Goal: Task Accomplishment & Management: Use online tool/utility

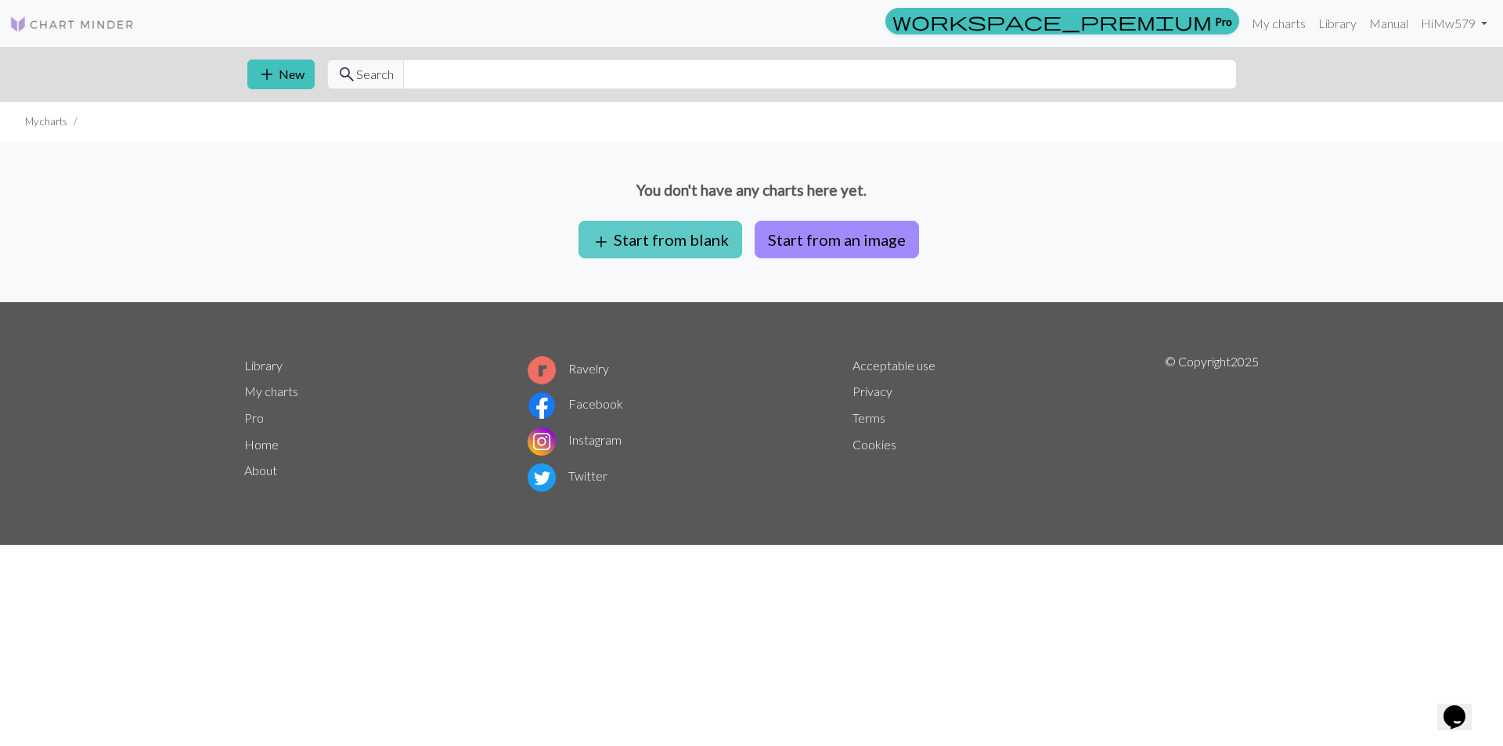
click at [716, 240] on button "add Start from blank" at bounding box center [661, 240] width 164 height 38
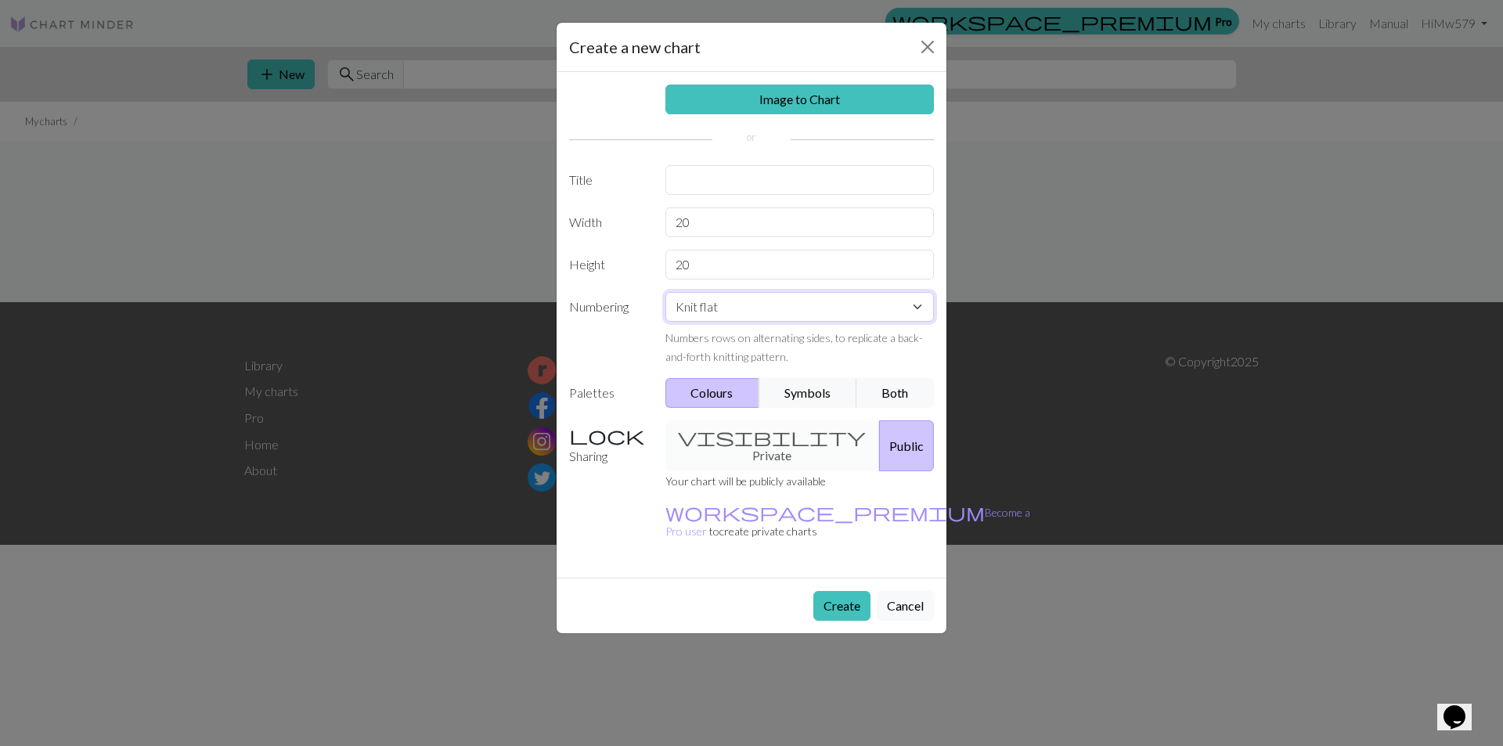
click at [779, 305] on select "Knit flat Knit in the round Lace knitting Cross stitch" at bounding box center [799, 307] width 269 height 30
select select "round"
click at [665, 292] on select "Knit flat Knit in the round Lace knitting Cross stitch" at bounding box center [799, 307] width 269 height 30
click at [792, 385] on button "Symbols" at bounding box center [808, 393] width 99 height 30
click at [884, 389] on button "Both" at bounding box center [895, 393] width 78 height 30
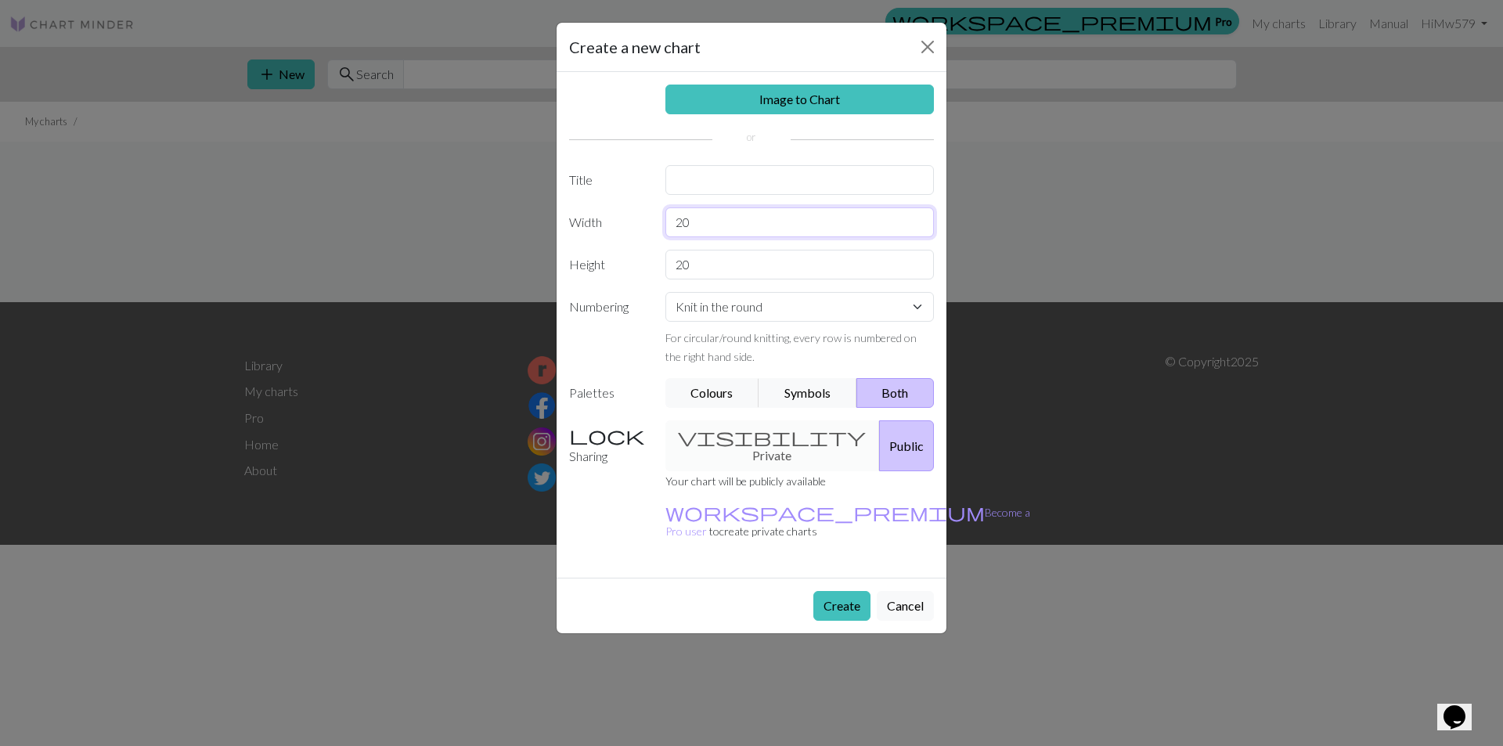
click at [747, 226] on input "20" at bounding box center [799, 222] width 269 height 30
type input "2"
type input "54"
click at [808, 253] on input "20" at bounding box center [799, 265] width 269 height 30
type input "2"
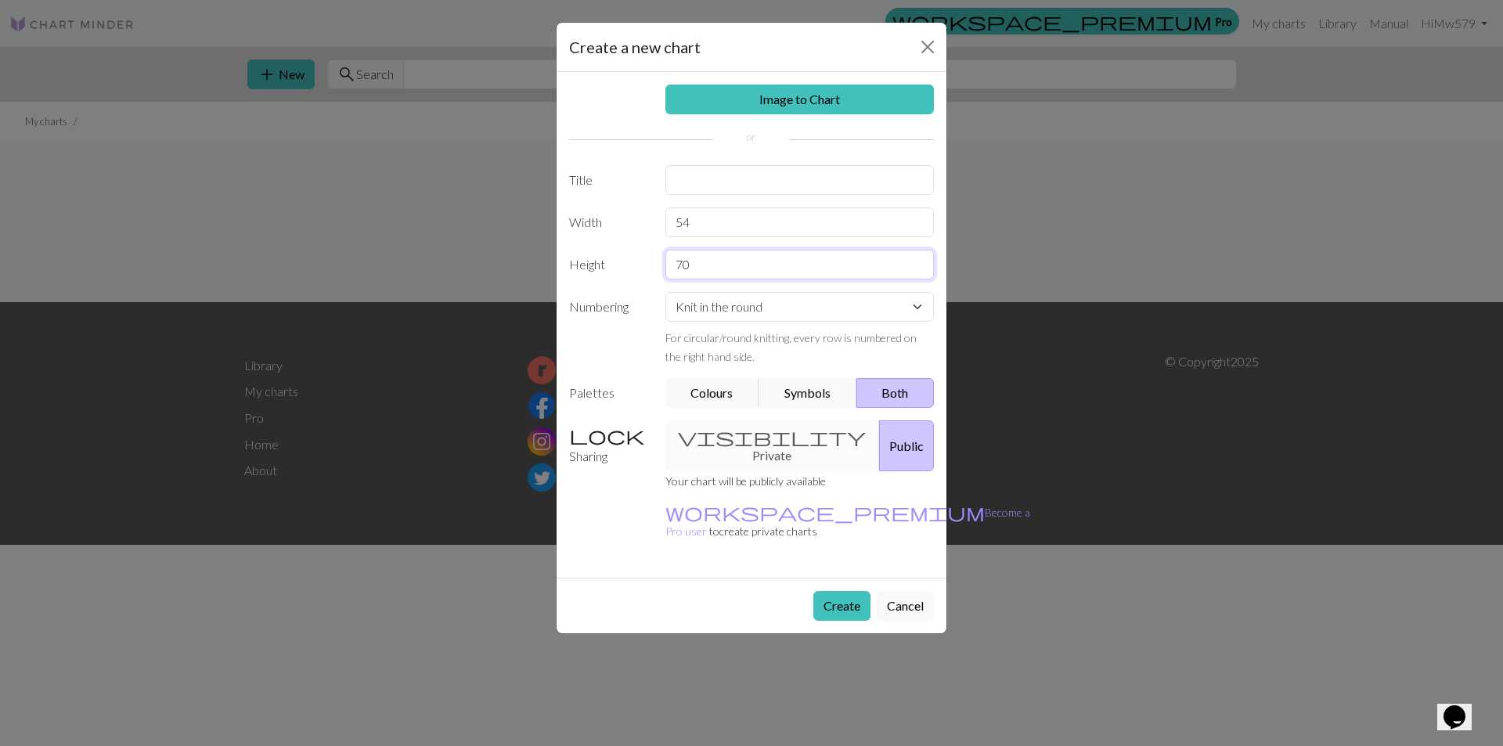
type input "70"
click at [740, 431] on div "visibility Private Public" at bounding box center [800, 445] width 288 height 51
click at [739, 435] on div "visibility Private Public" at bounding box center [800, 445] width 288 height 51
click at [845, 591] on button "Create" at bounding box center [841, 606] width 57 height 30
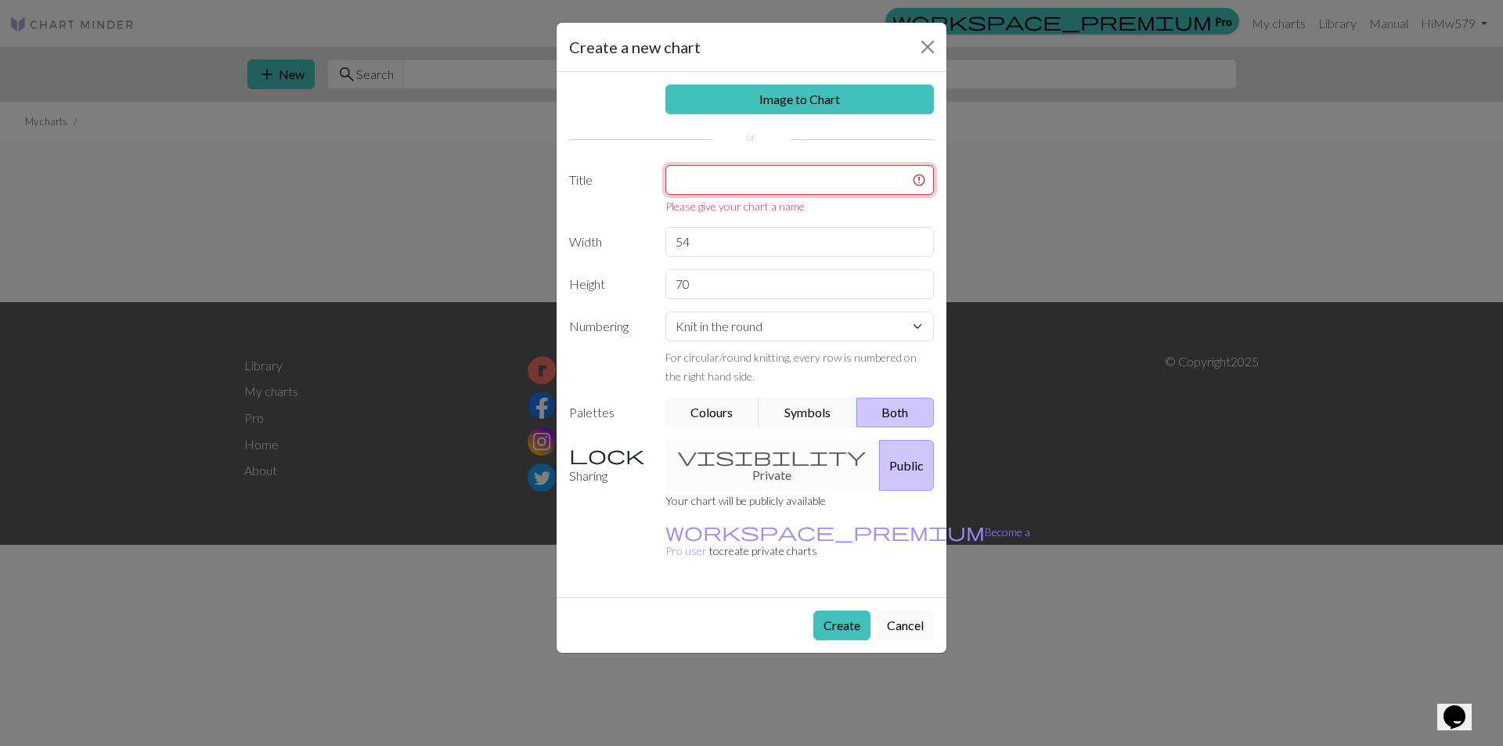
click at [812, 182] on input "text" at bounding box center [799, 180] width 269 height 30
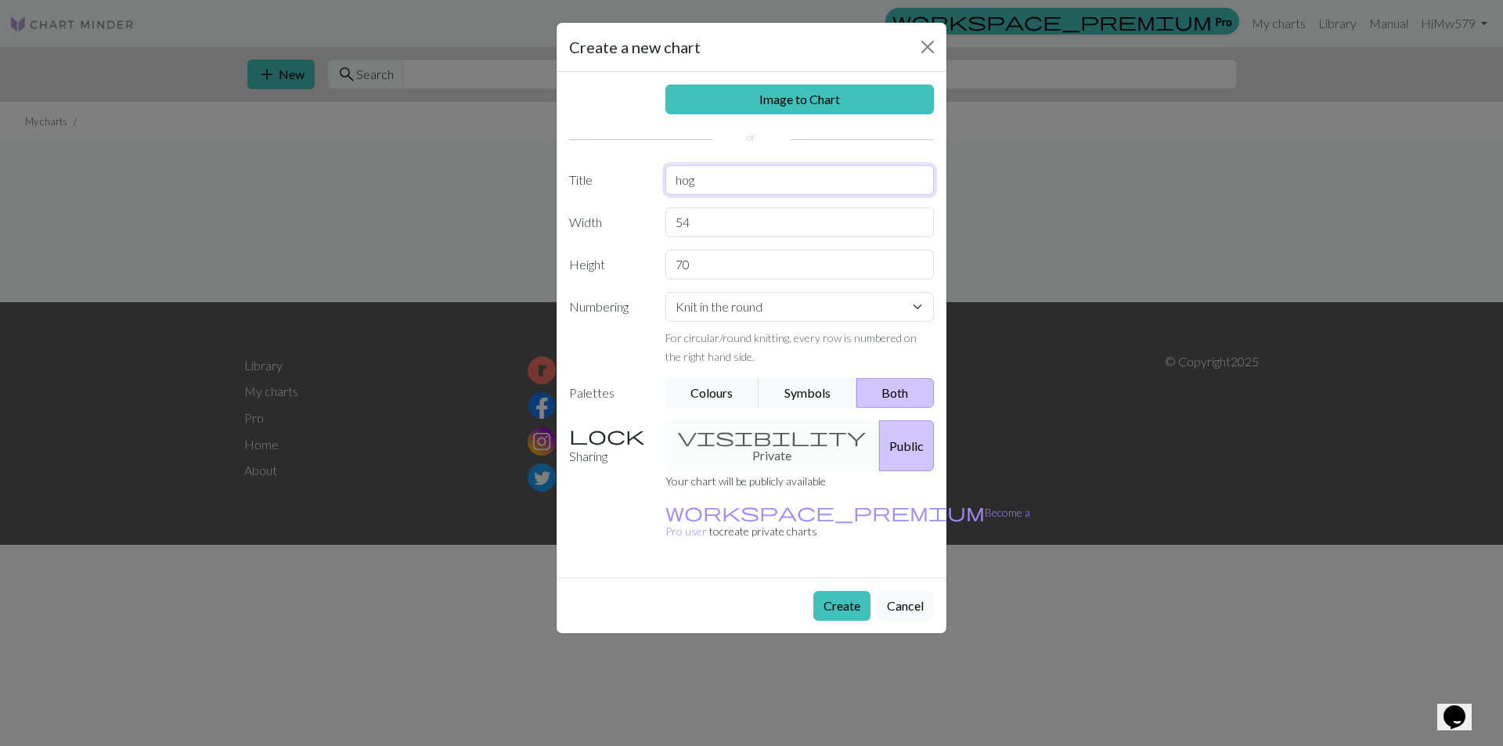
type input "hog"
click at [738, 438] on div "visibility Private Public" at bounding box center [800, 445] width 288 height 51
click at [845, 591] on button "Create" at bounding box center [841, 606] width 57 height 30
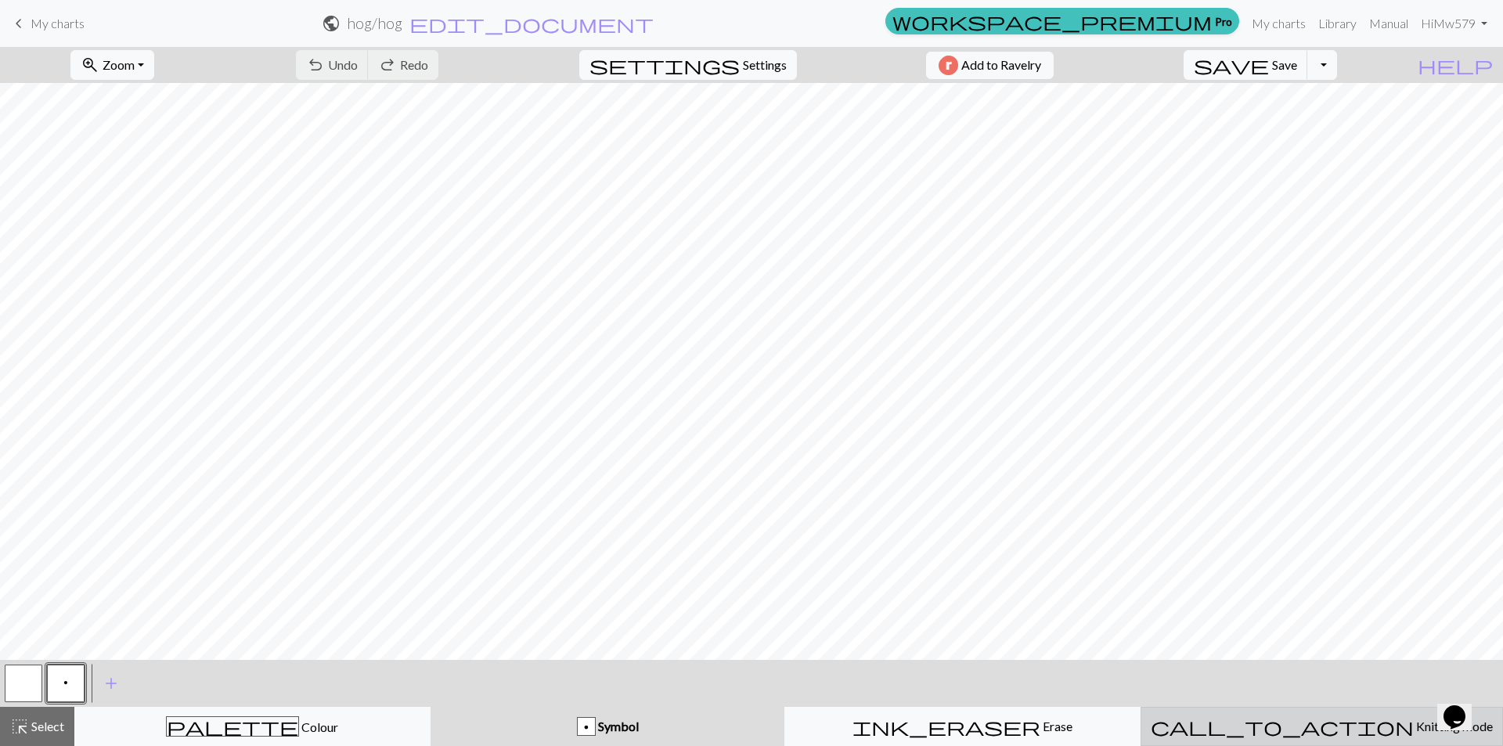
click at [1293, 714] on button "call_to_action Knitting mode Knitting mode" at bounding box center [1322, 726] width 362 height 39
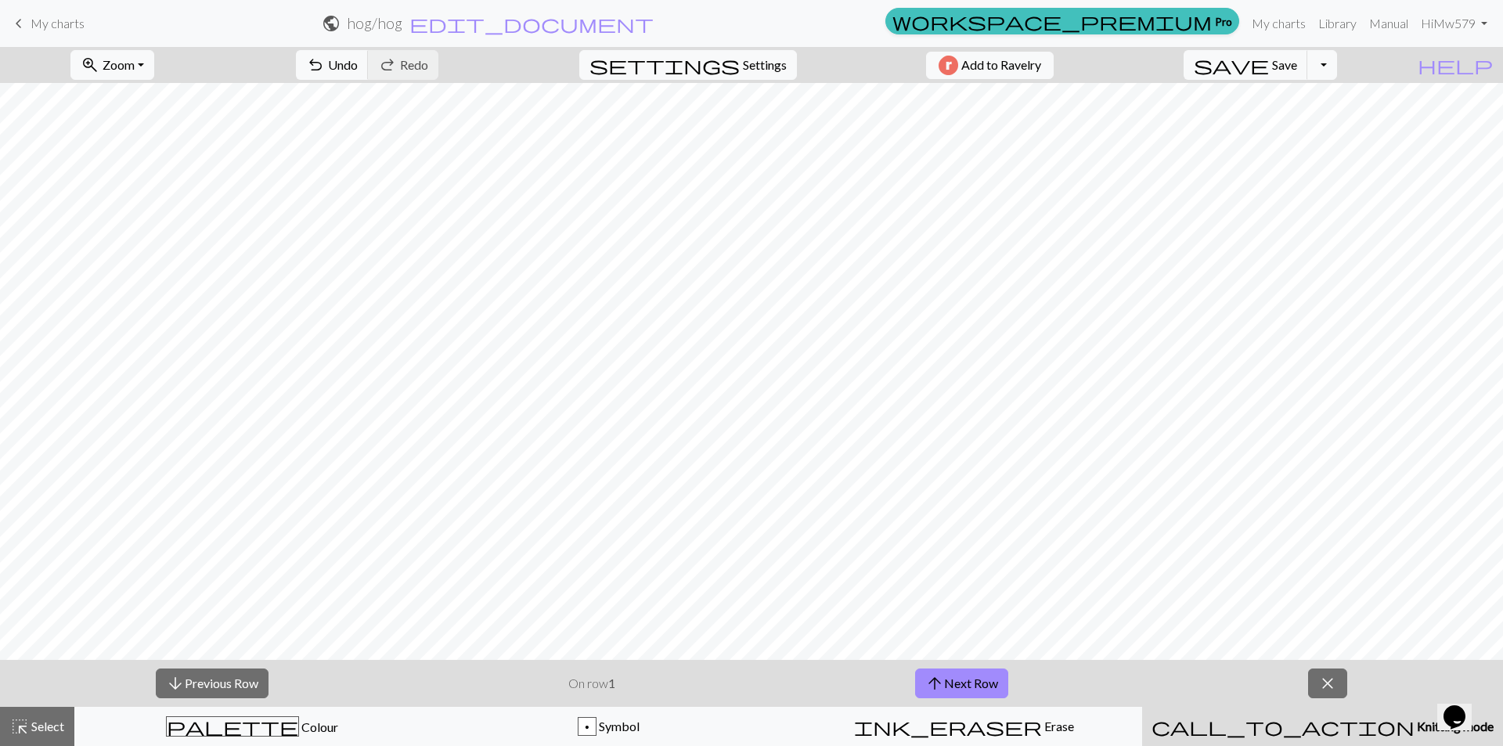
click at [583, 680] on p "On row 1" at bounding box center [591, 683] width 47 height 19
click at [1311, 687] on button "close" at bounding box center [1327, 684] width 39 height 30
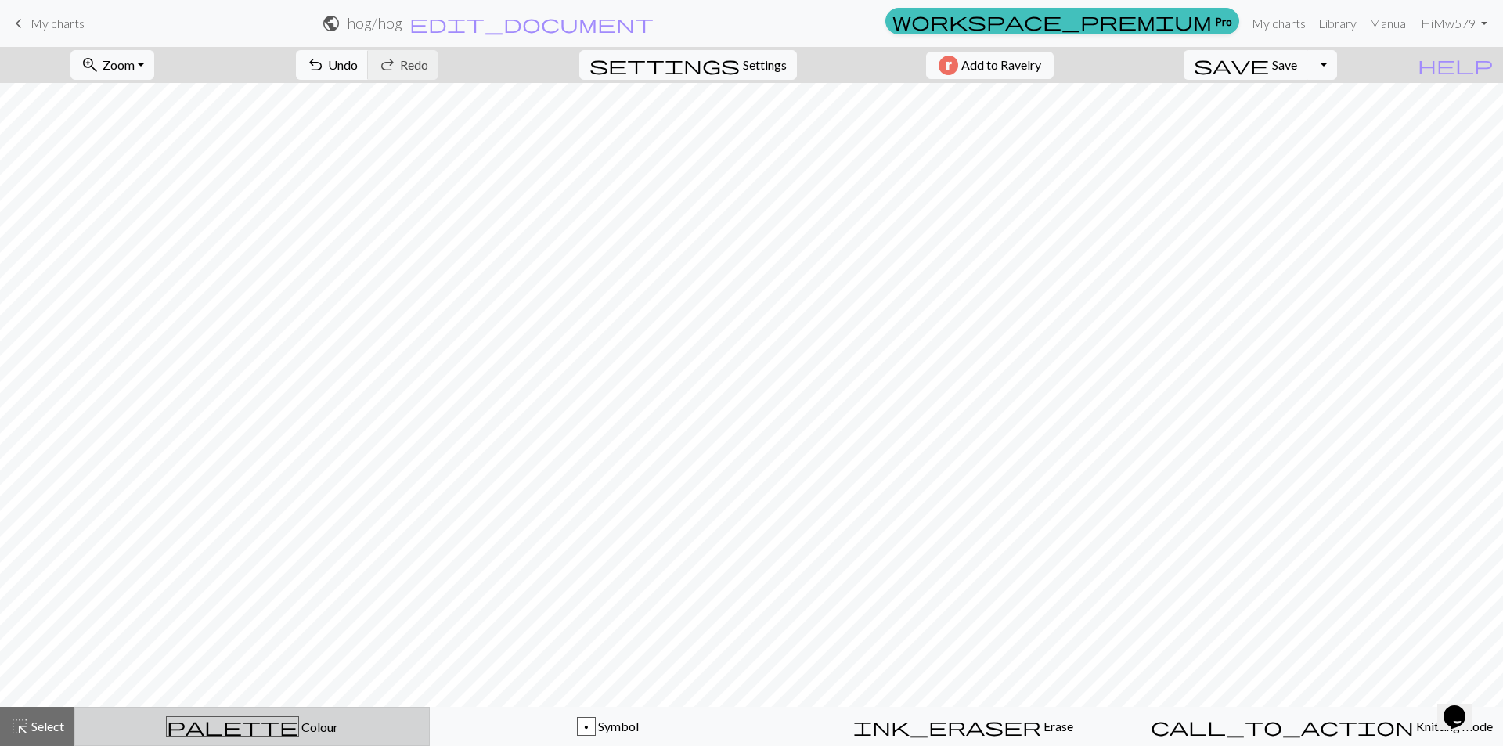
click at [299, 723] on span "Colour" at bounding box center [318, 726] width 39 height 15
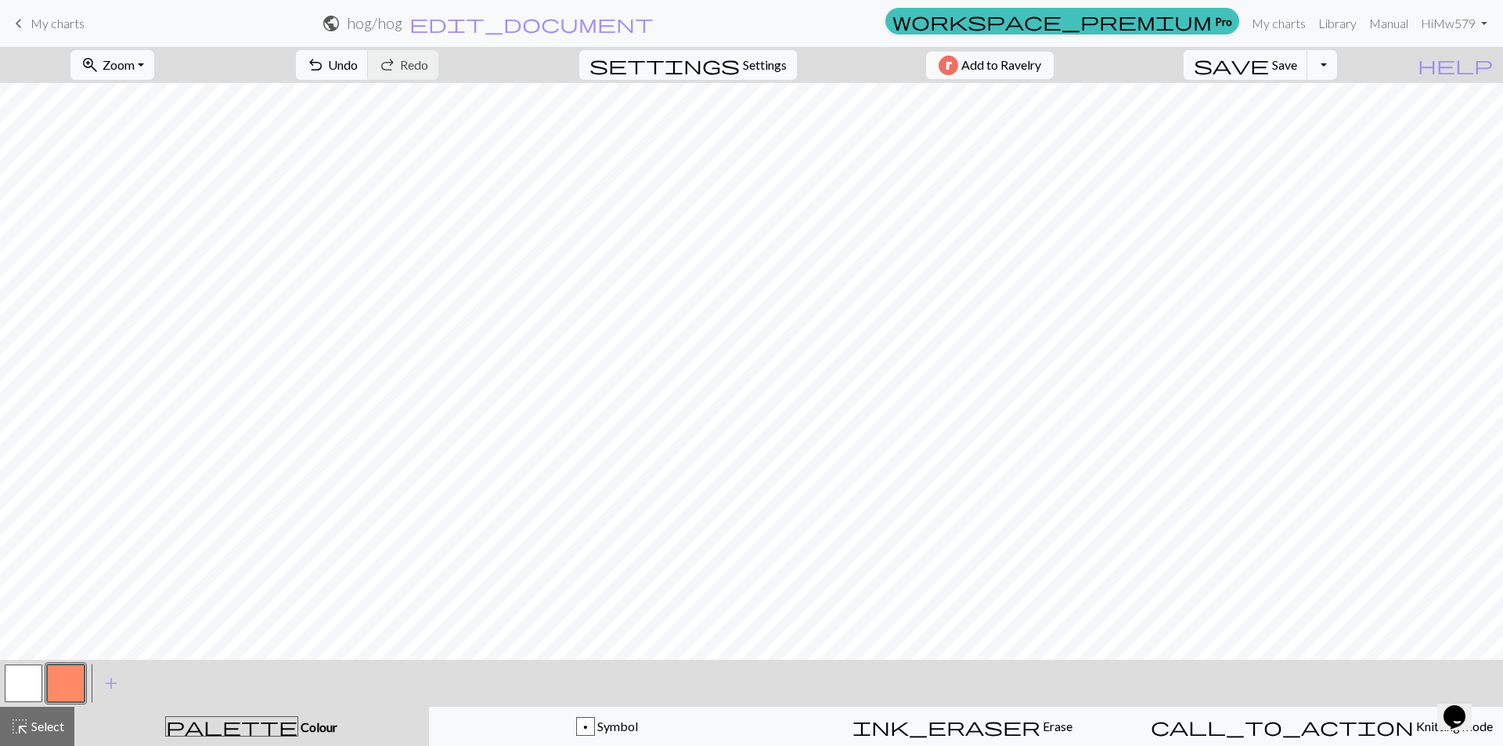
click at [80, 683] on button "button" at bounding box center [66, 684] width 38 height 38
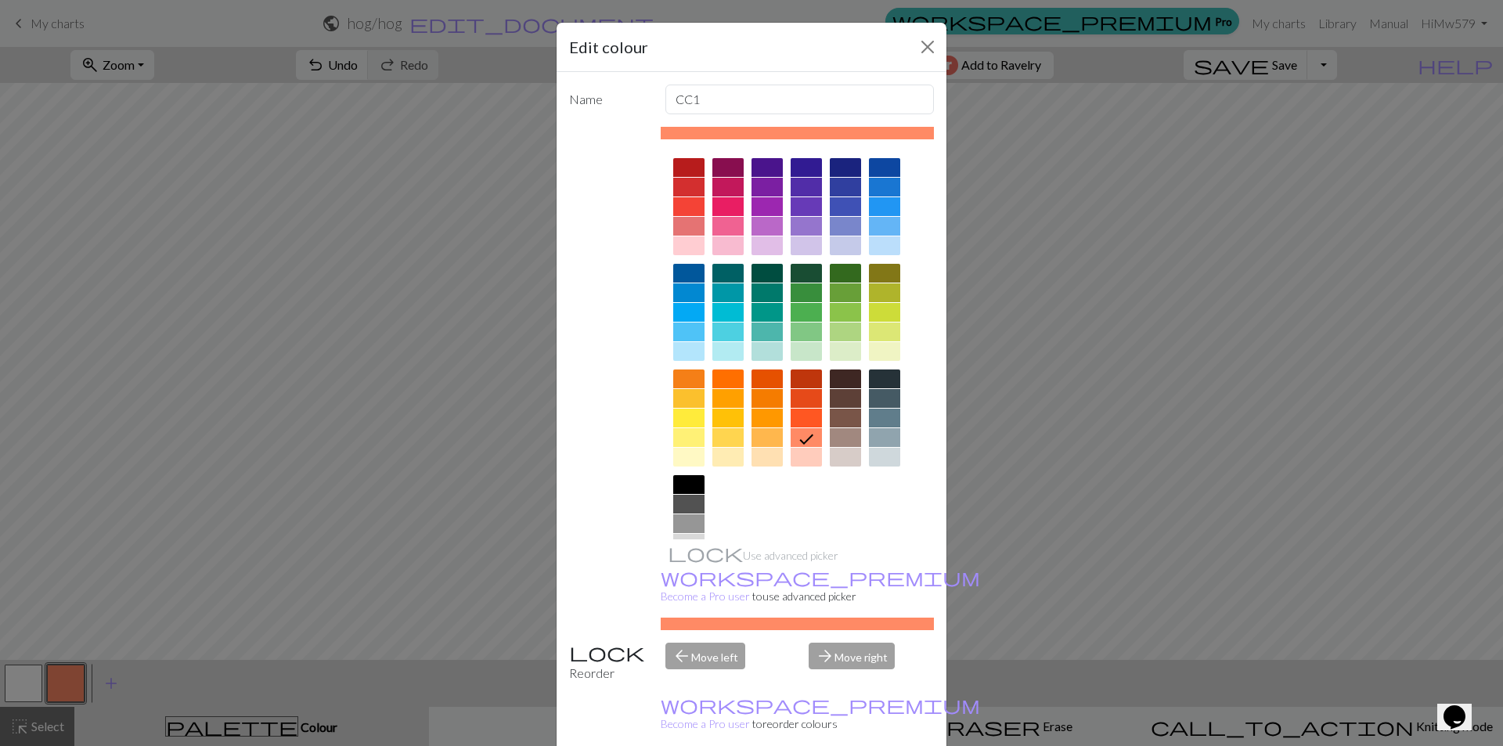
click at [80, 683] on div "Edit colour Name CC1 Use advanced picker workspace_premium Become a Pro user to…" at bounding box center [751, 373] width 1503 height 746
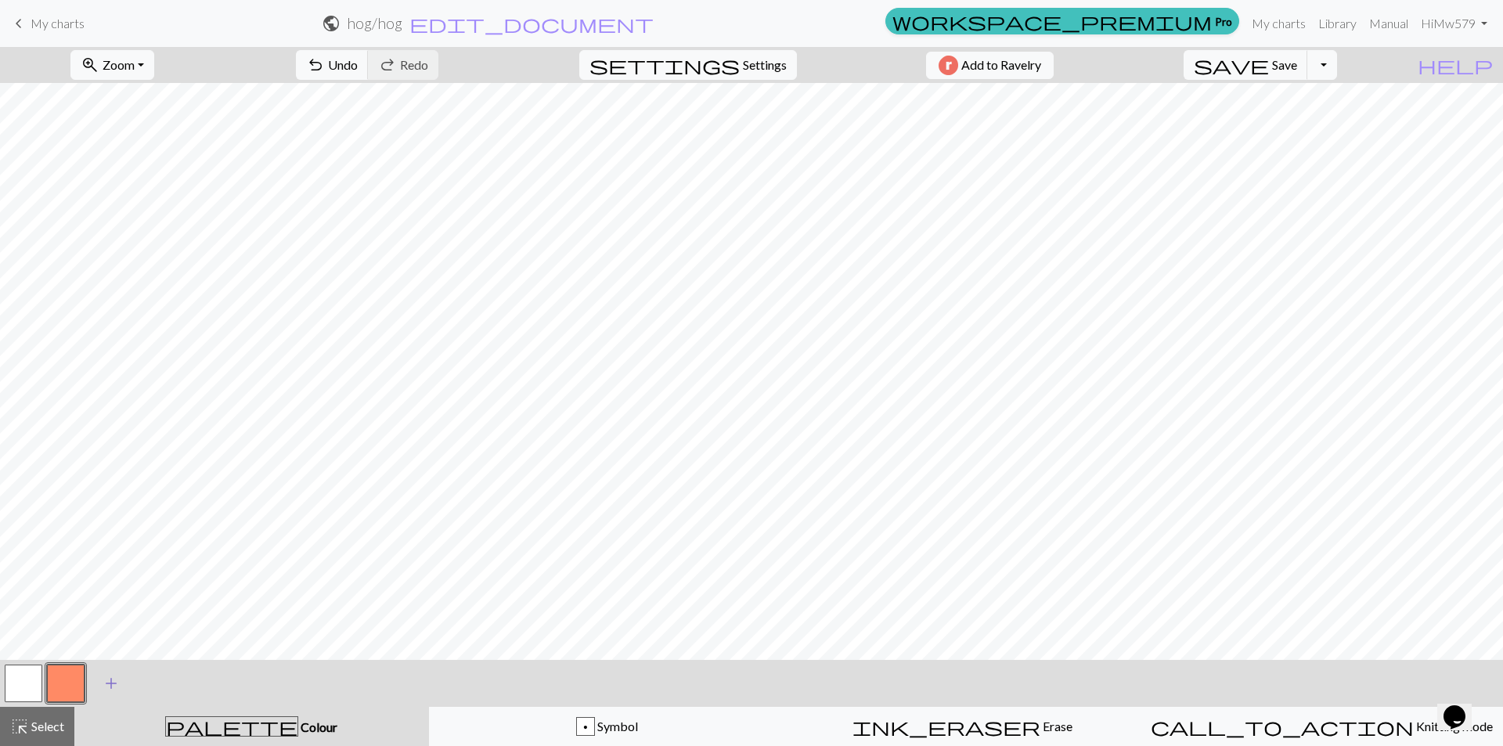
click at [111, 684] on span "add" at bounding box center [111, 683] width 19 height 22
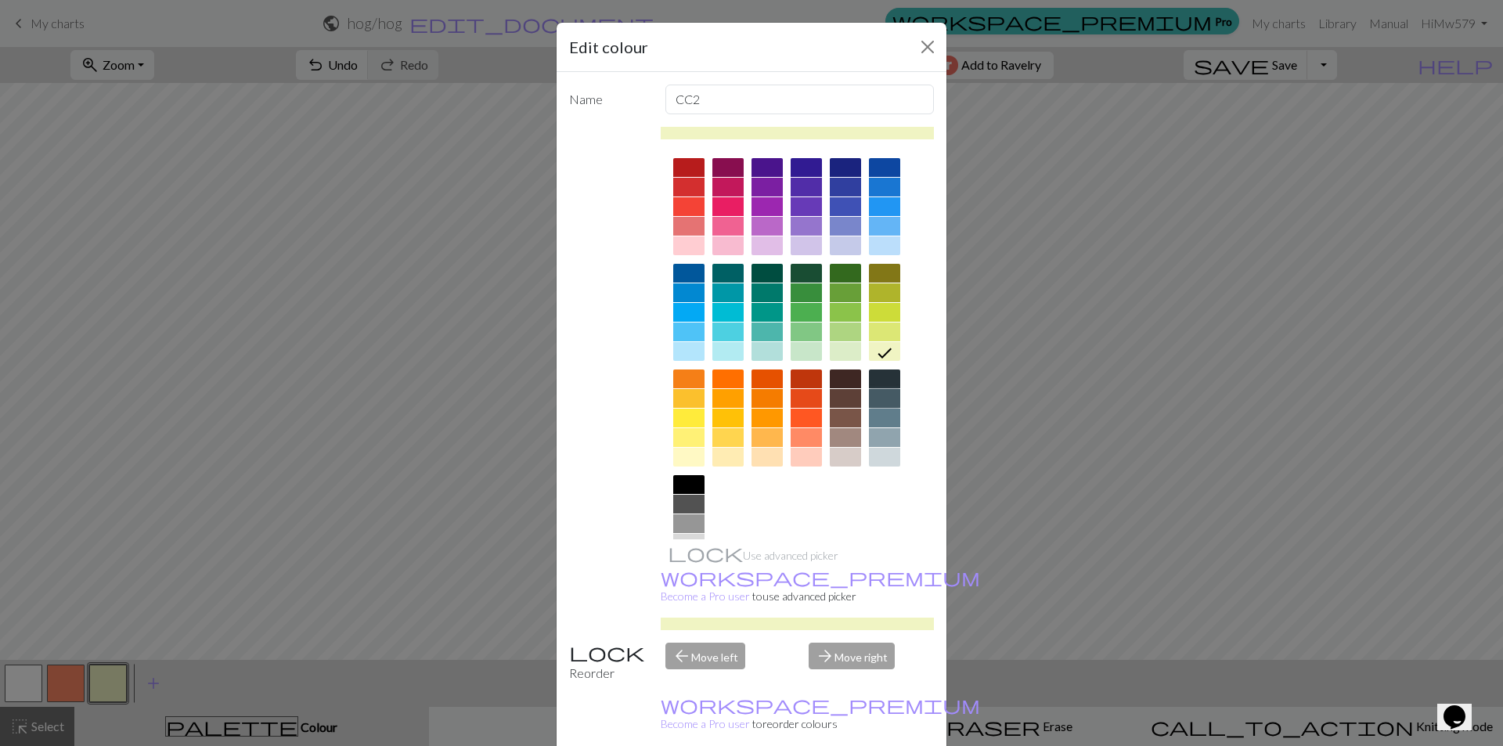
click at [877, 400] on div at bounding box center [884, 398] width 31 height 19
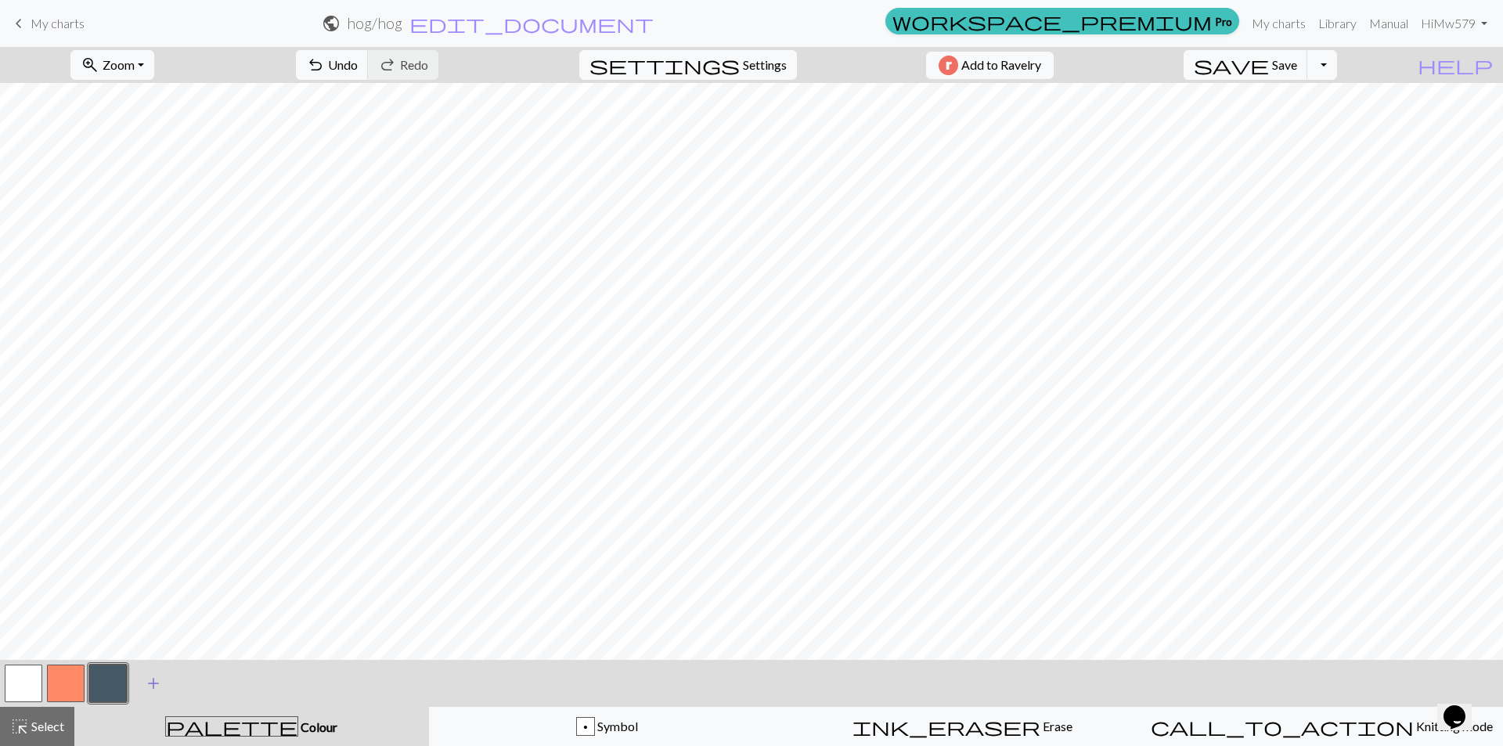
click at [150, 680] on span "add" at bounding box center [153, 683] width 19 height 22
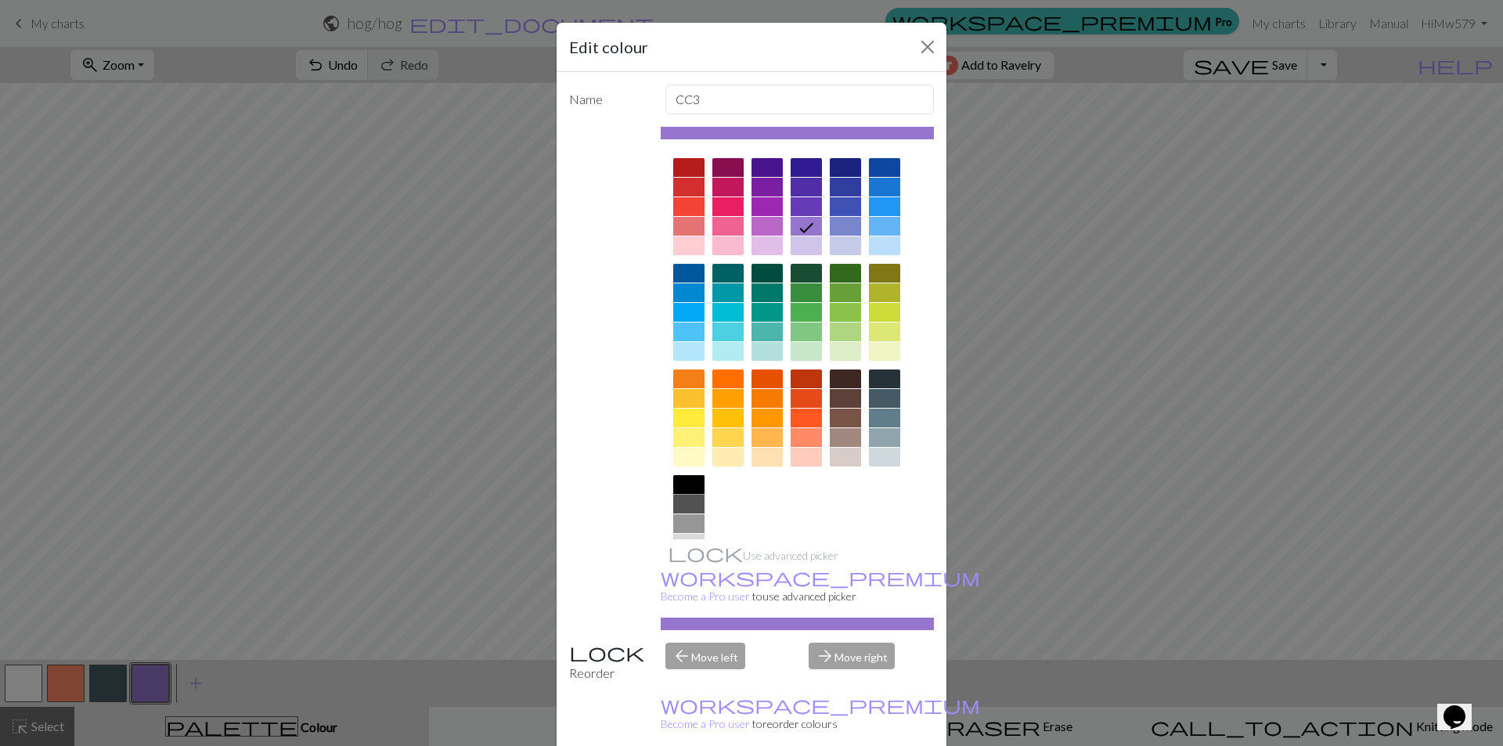
click at [681, 481] on div at bounding box center [688, 484] width 31 height 19
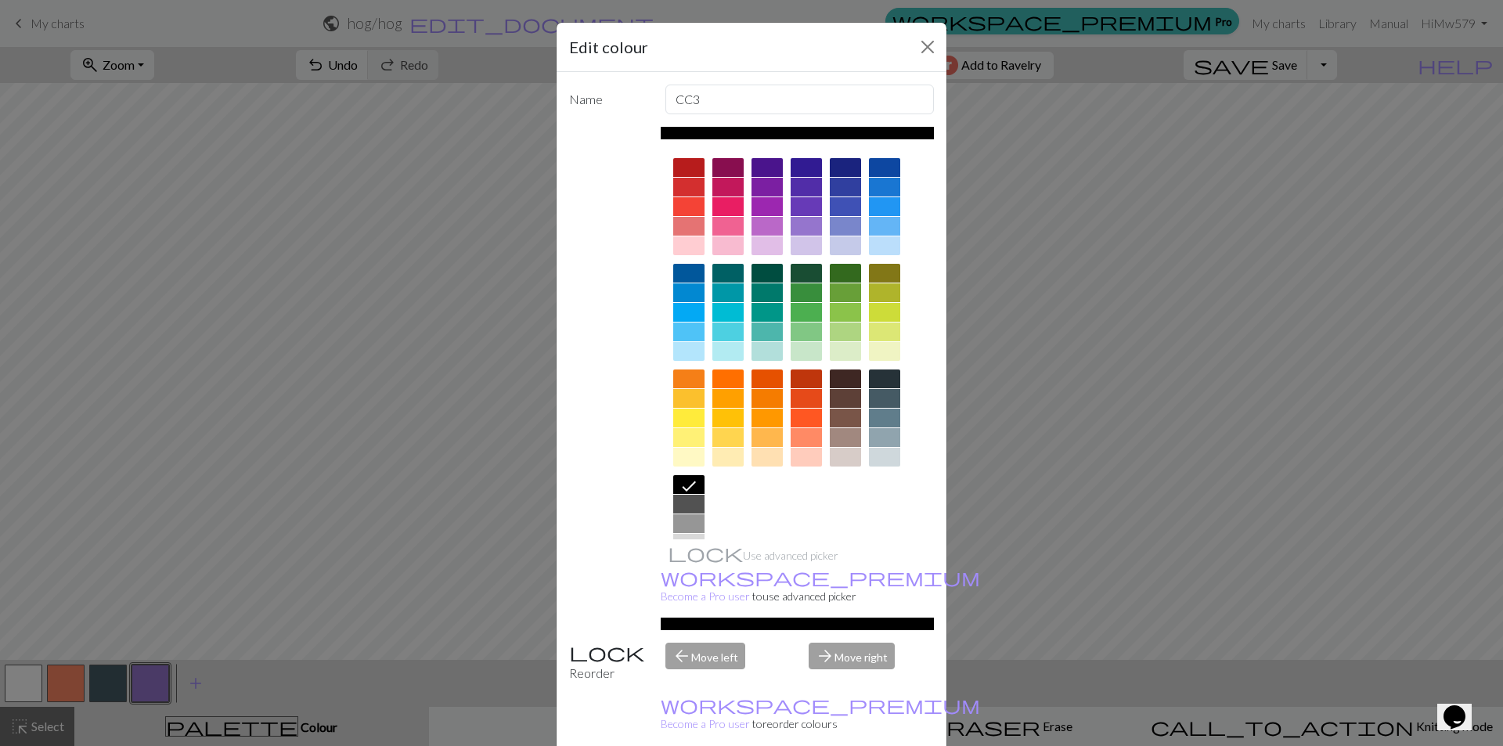
click at [1310, 416] on div "Edit colour Name CC3 Use advanced picker workspace_premium Become a Pro user to…" at bounding box center [751, 373] width 1503 height 746
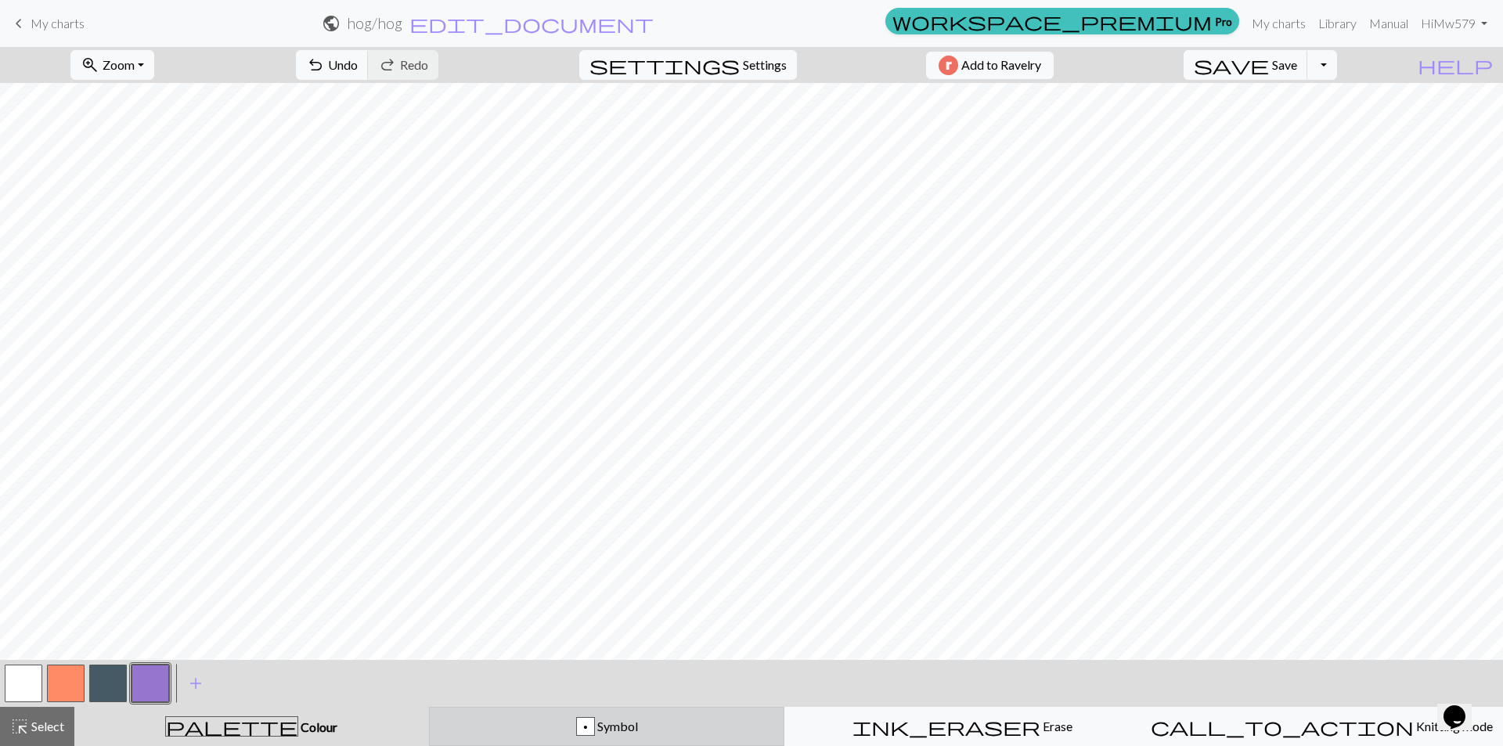
click at [592, 731] on div "p" at bounding box center [585, 727] width 17 height 19
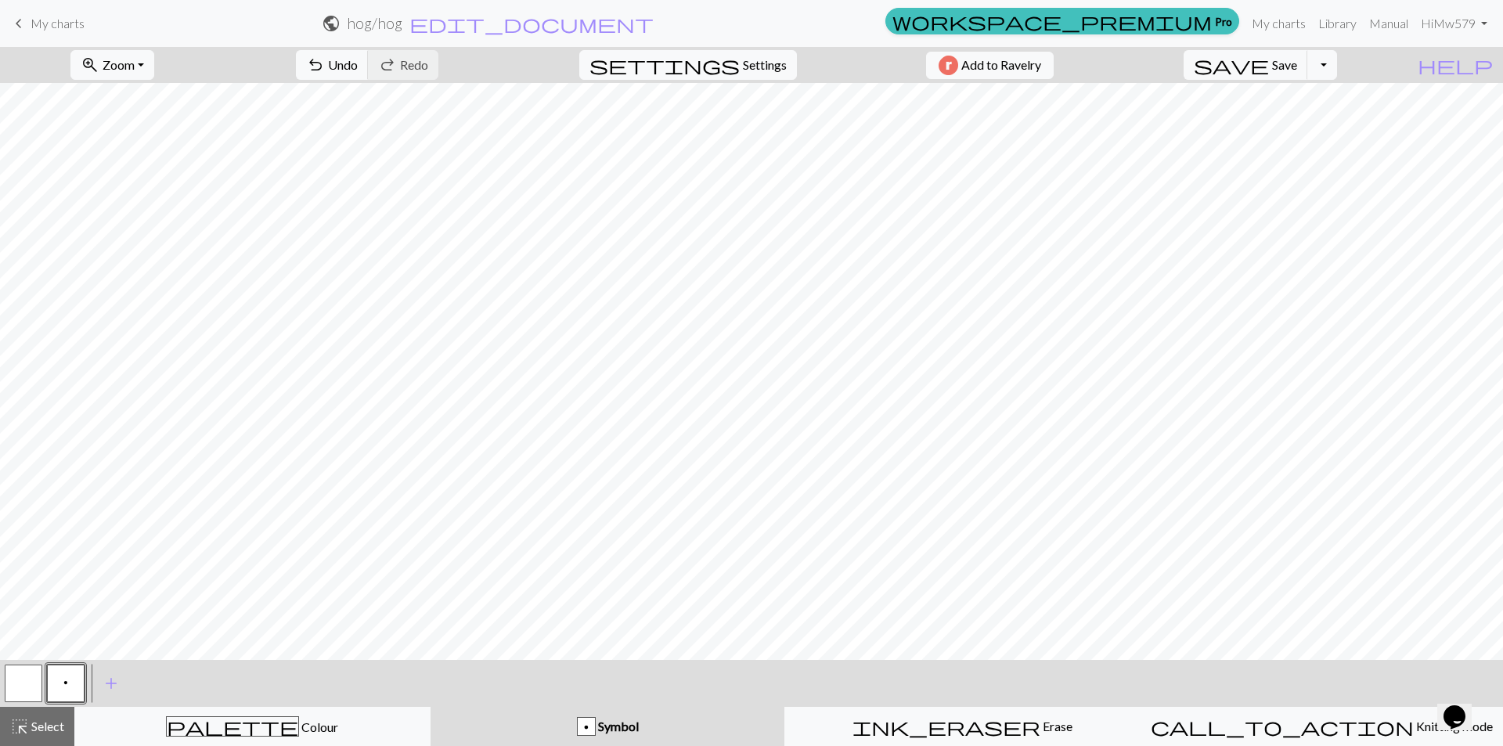
click at [579, 730] on div "p Symbol" at bounding box center [608, 726] width 336 height 19
click at [579, 729] on div "p Symbol" at bounding box center [608, 726] width 336 height 19
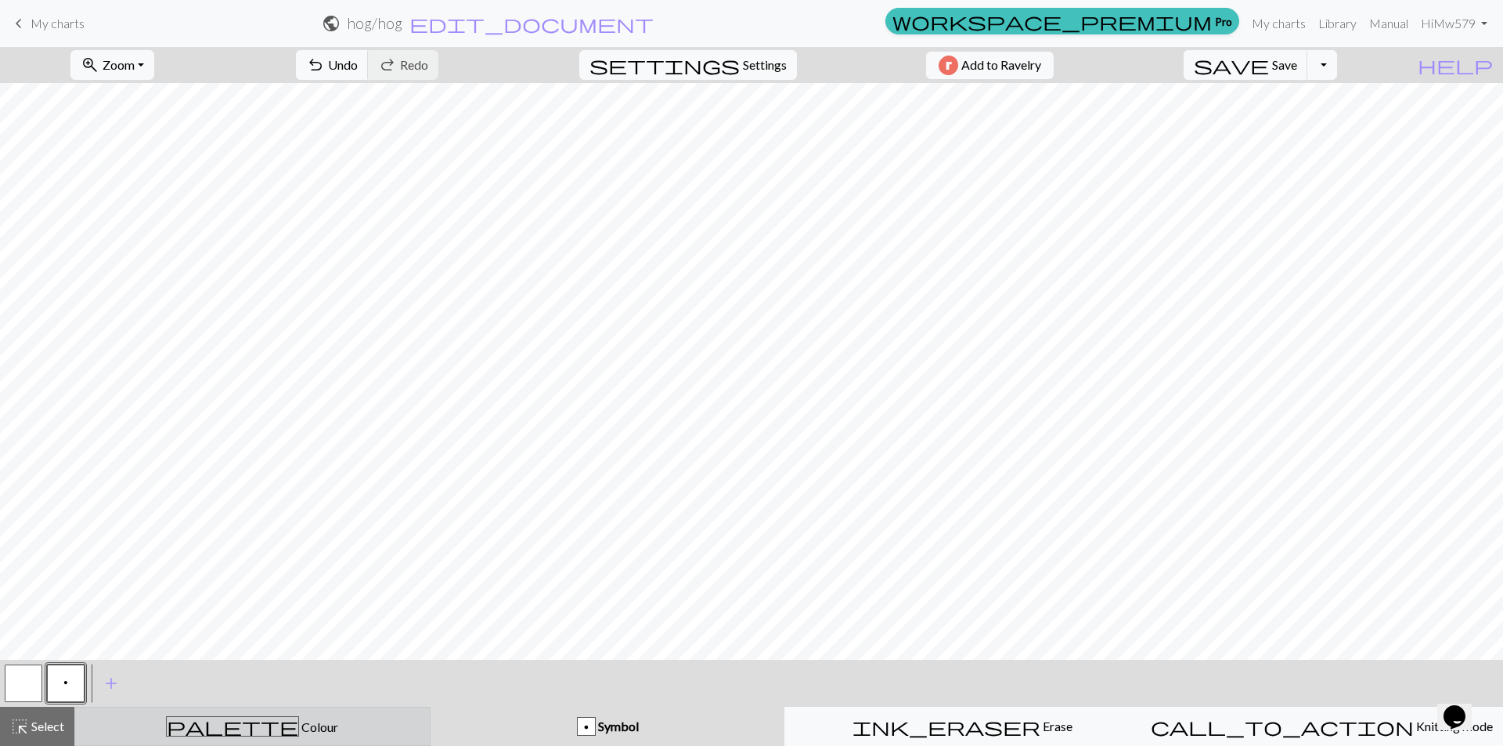
click at [363, 726] on div "palette Colour Colour" at bounding box center [253, 726] width 336 height 20
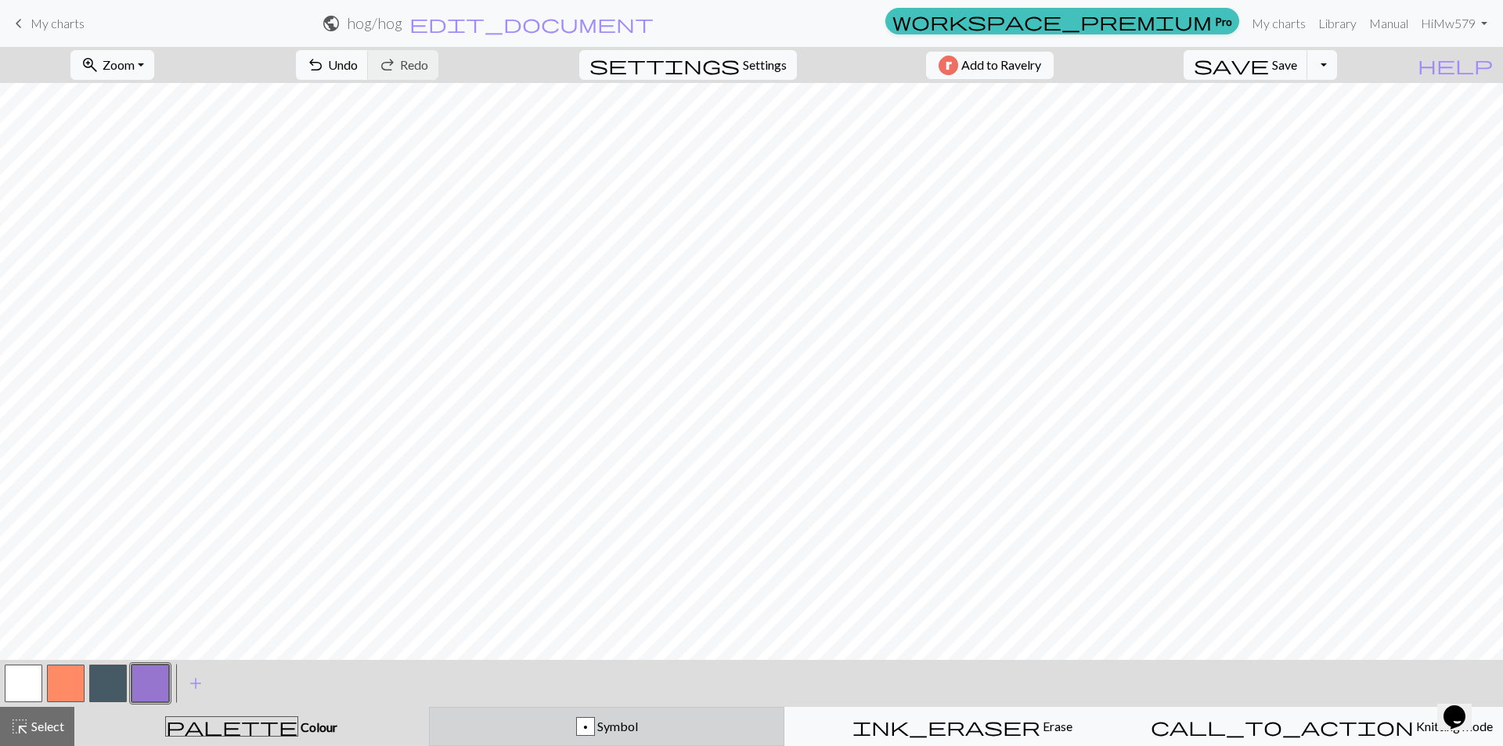
drag, startPoint x: 655, startPoint y: 719, endPoint x: 604, endPoint y: 724, distance: 51.2
click at [655, 719] on div "p Symbol" at bounding box center [607, 726] width 336 height 19
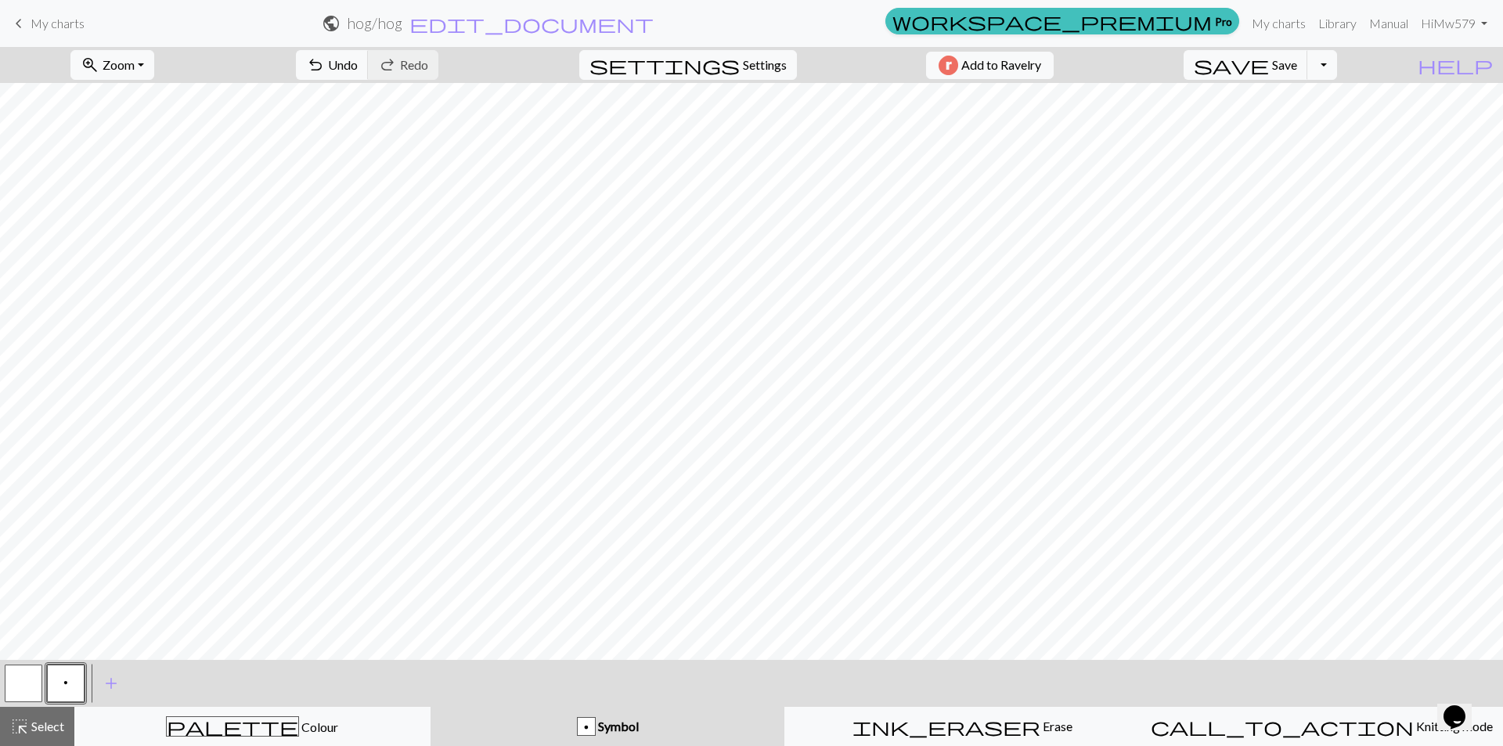
click at [598, 723] on span "Symbol" at bounding box center [617, 726] width 43 height 15
click at [111, 684] on span "add" at bounding box center [111, 683] width 19 height 22
click at [114, 687] on button "button" at bounding box center [108, 684] width 38 height 38
click at [112, 686] on button "button" at bounding box center [108, 684] width 38 height 38
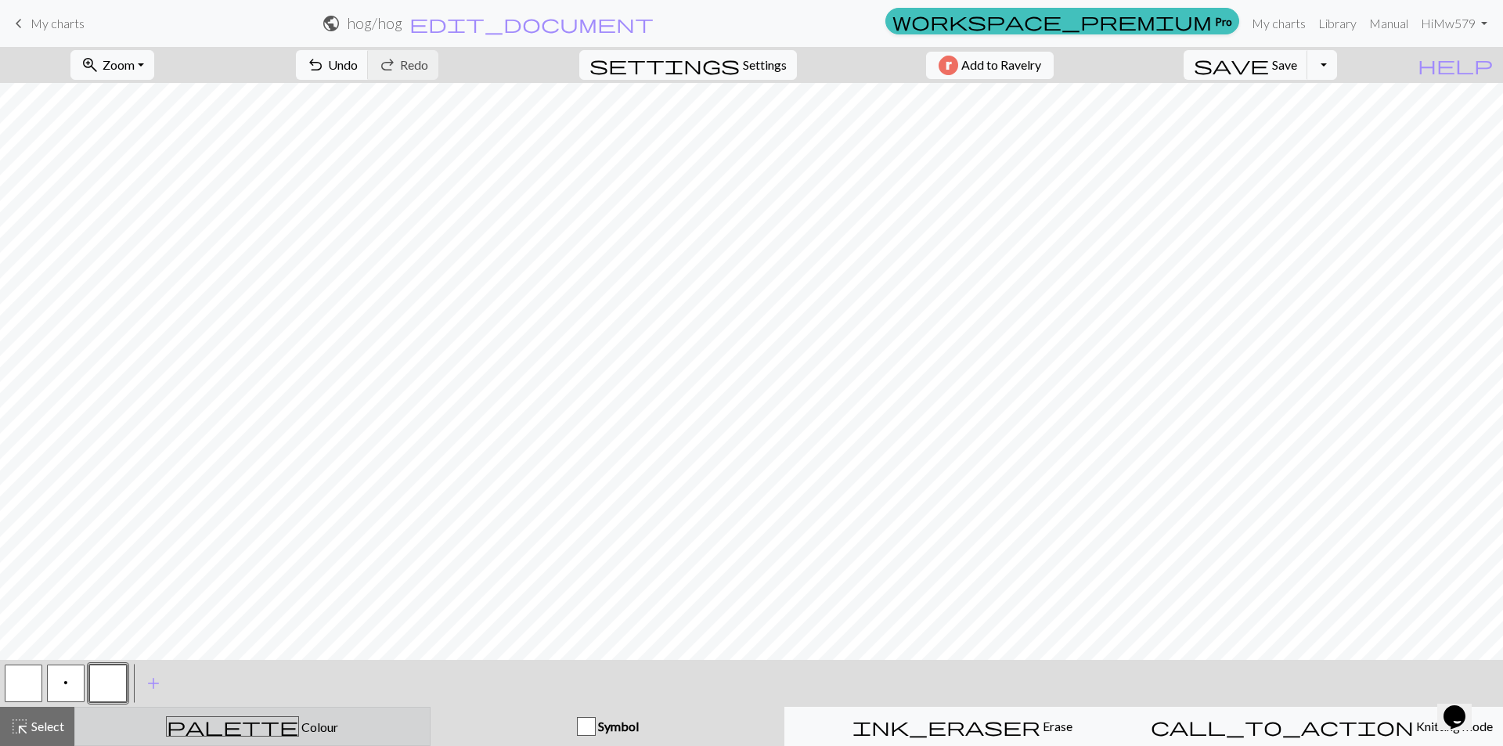
click at [319, 738] on button "palette Colour Colour" at bounding box center [252, 726] width 356 height 39
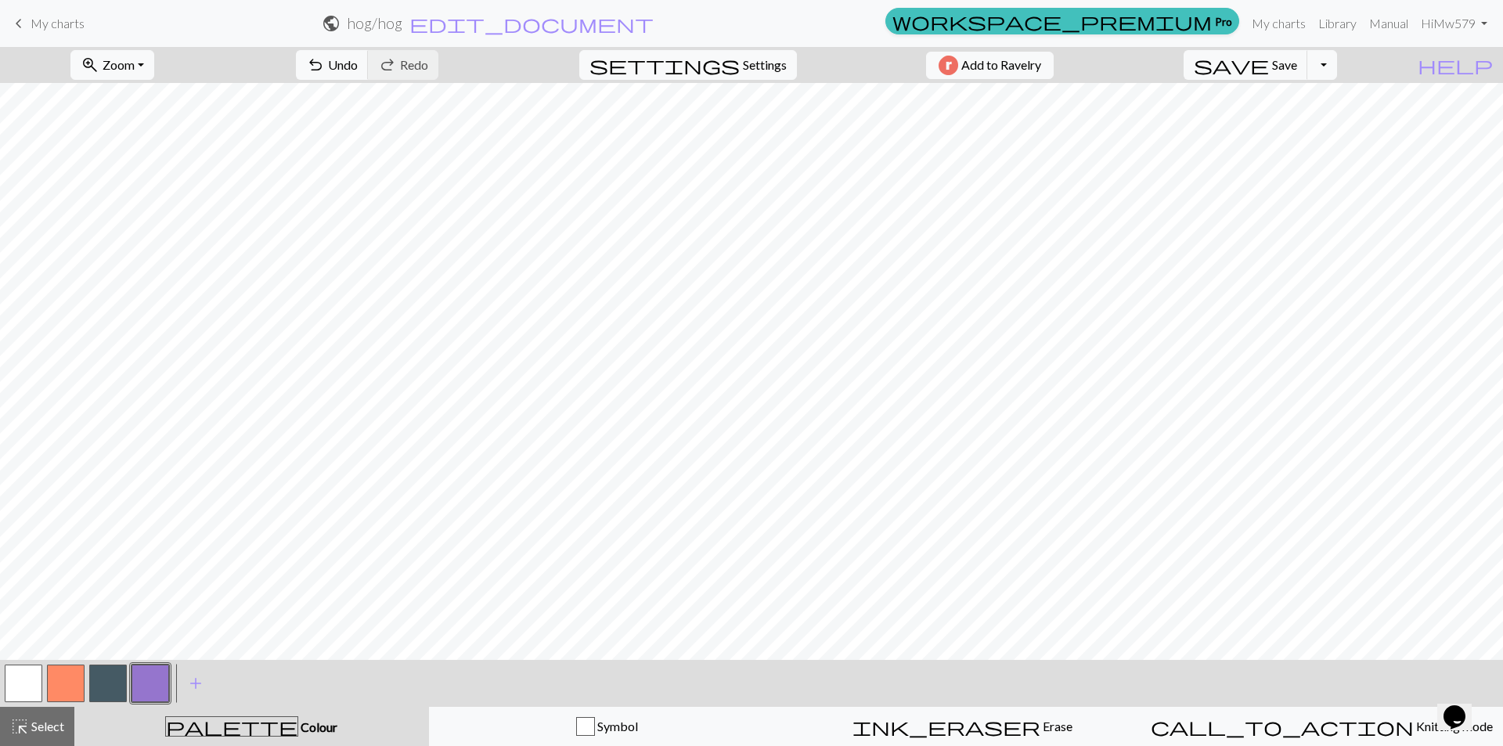
click at [109, 690] on button "button" at bounding box center [108, 684] width 38 height 38
click at [768, 67] on span "Settings" at bounding box center [765, 65] width 44 height 19
select select "aran"
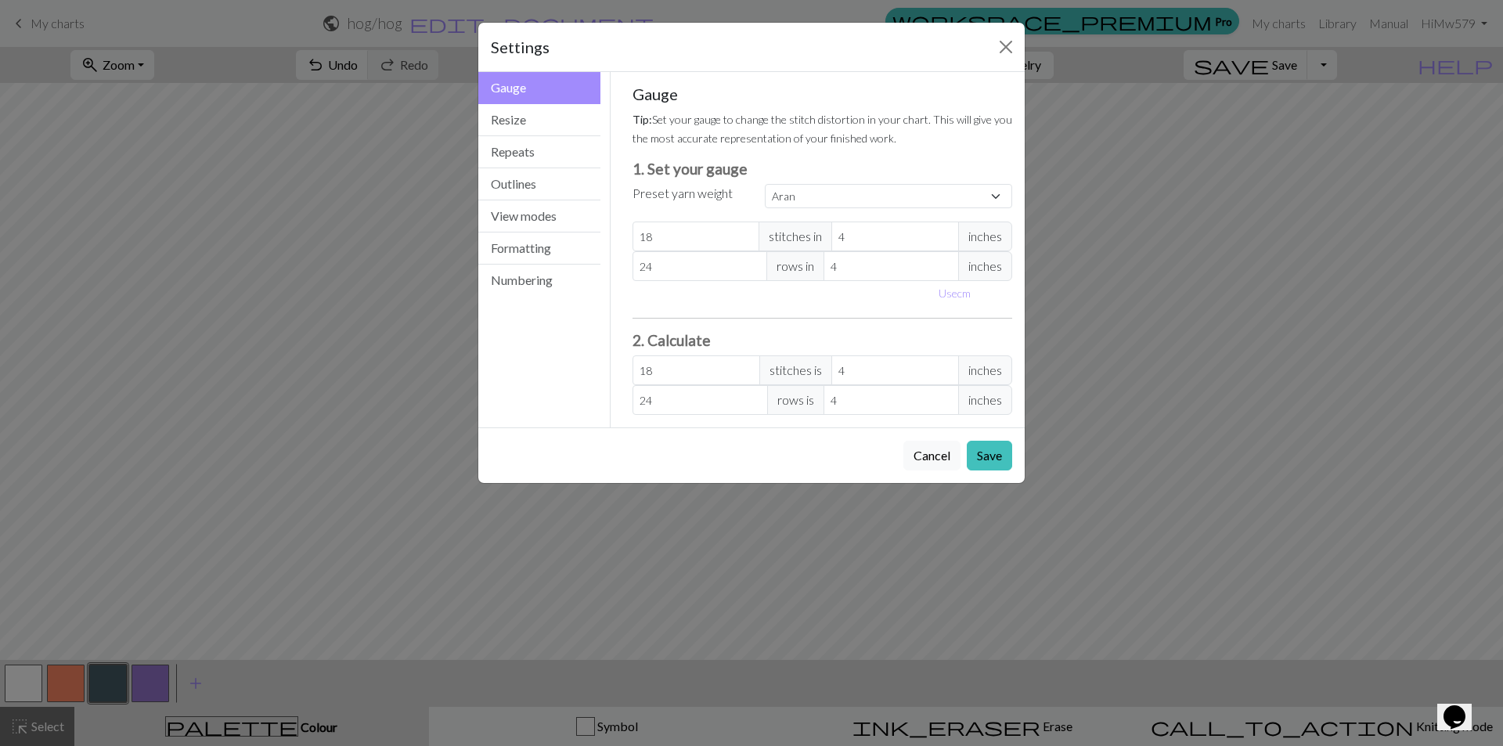
click at [804, 240] on span "stitches in" at bounding box center [796, 237] width 74 height 30
click at [820, 233] on span "stitches in" at bounding box center [796, 237] width 74 height 30
click at [978, 238] on span "inches" at bounding box center [985, 237] width 54 height 30
click at [961, 296] on button "Use cm" at bounding box center [955, 293] width 46 height 24
type input "10.16"
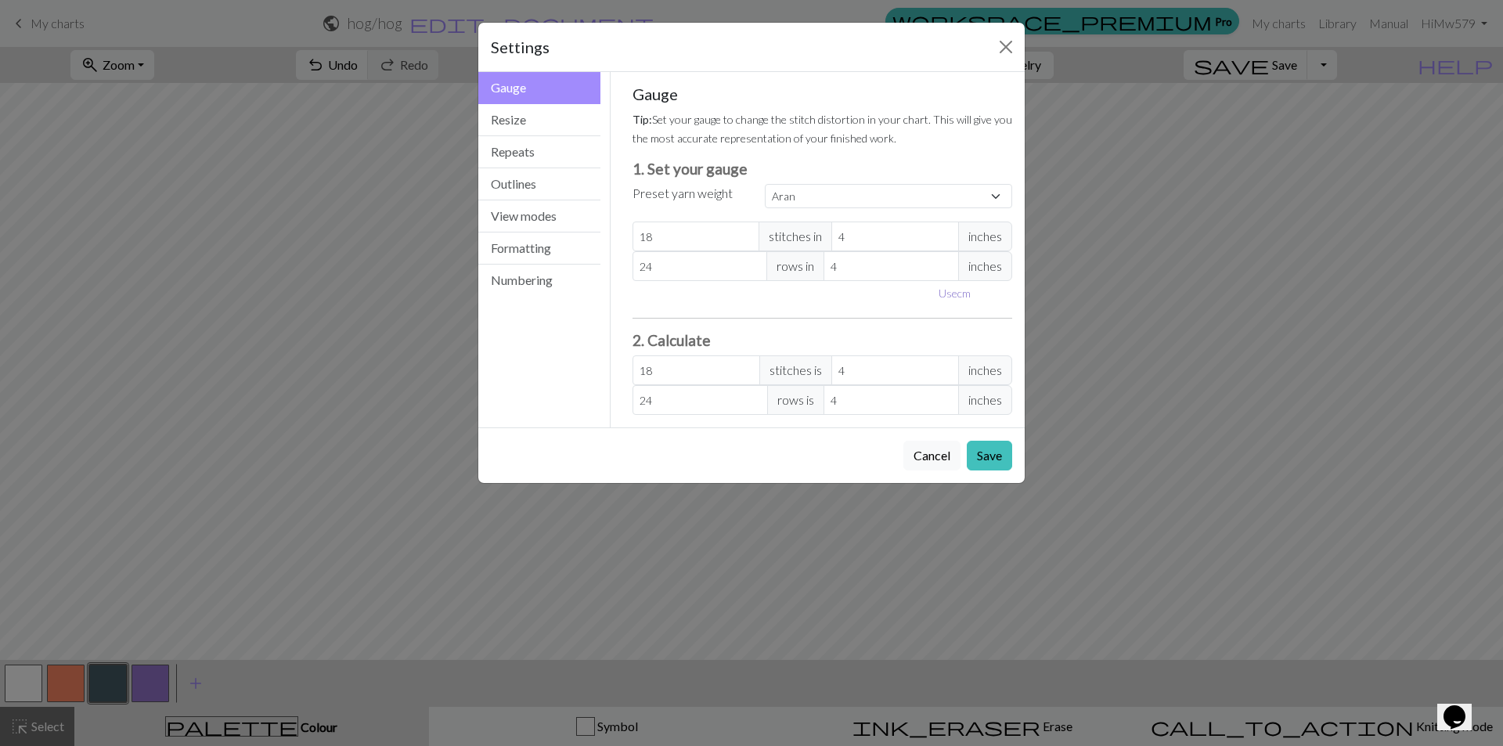
type input "10.16"
select select "custom"
type input "9.16"
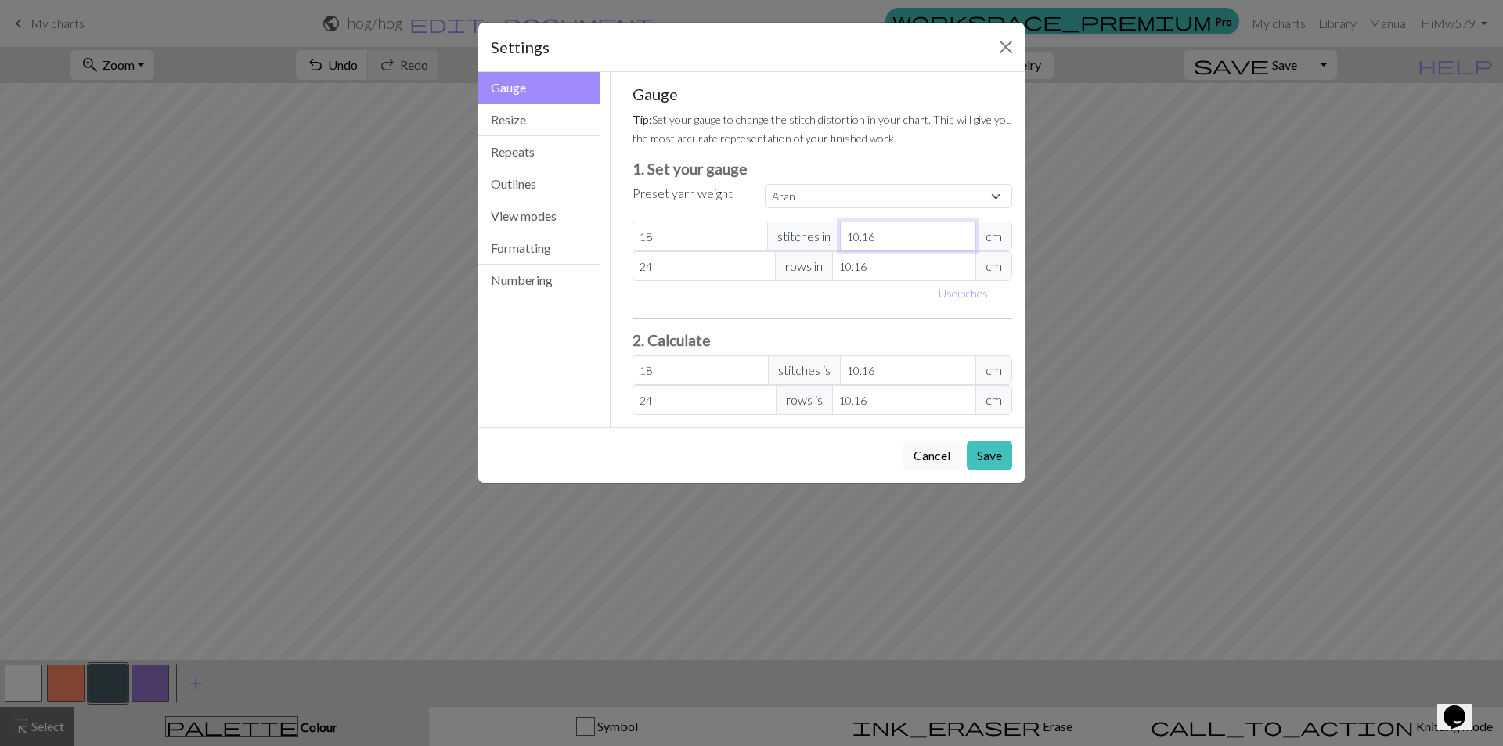
type input "19.97"
click at [962, 240] on input "9.16" at bounding box center [908, 237] width 136 height 30
type input "8.16"
type input "22.41"
click at [962, 240] on input "8.16" at bounding box center [908, 237] width 136 height 30
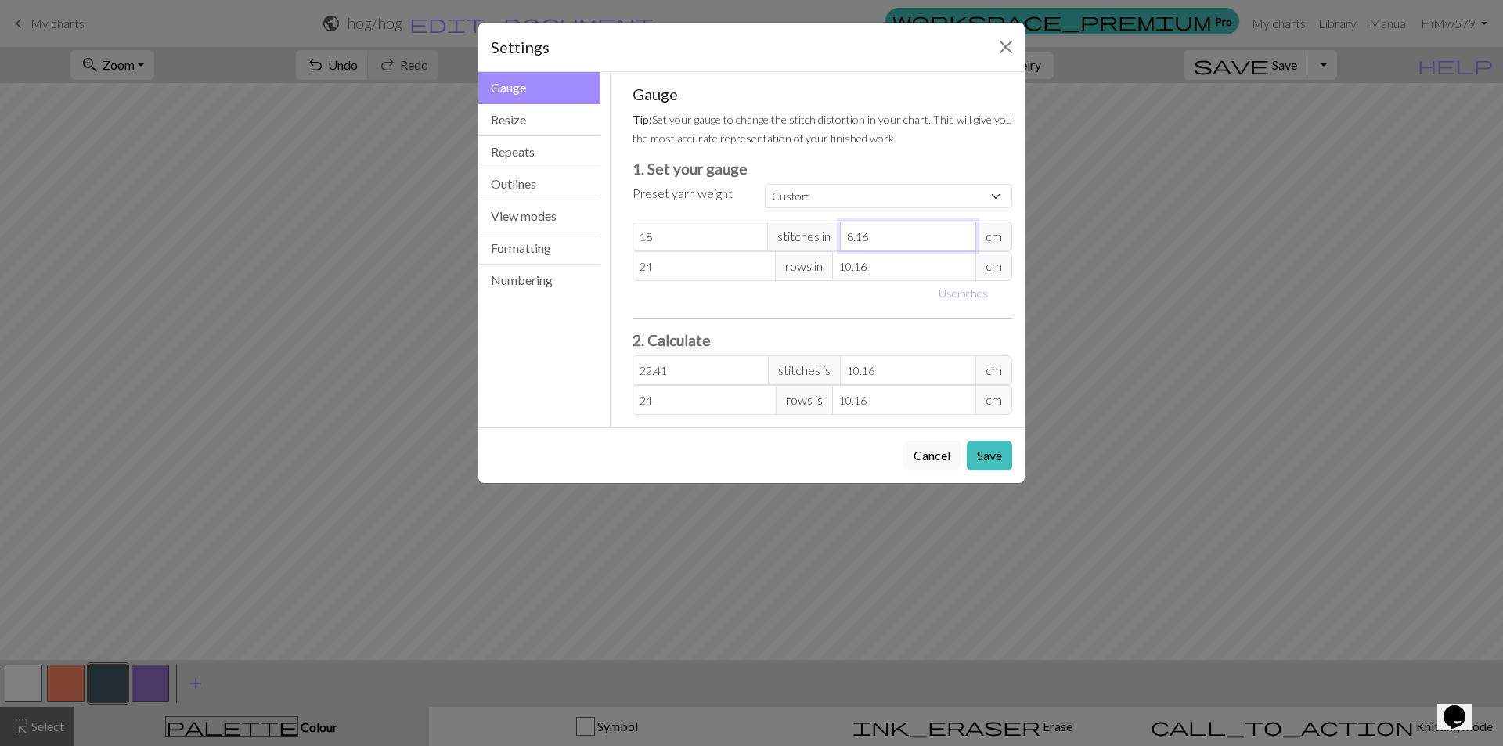
type input "9.16"
type input "19.97"
click at [965, 233] on input "9.16" at bounding box center [908, 237] width 136 height 30
type input "10.16"
type input "18"
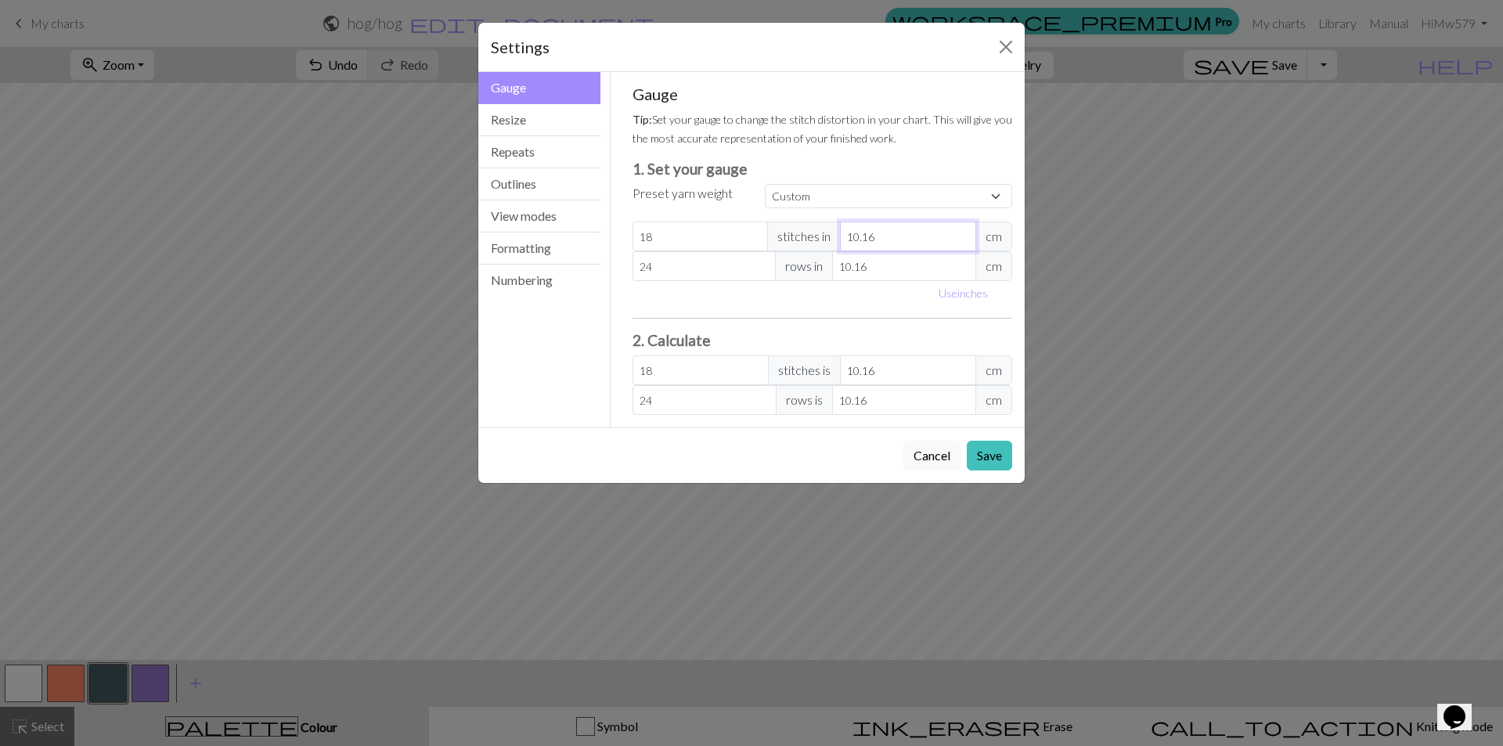
type input "10.16"
click at [965, 233] on input "10.16" at bounding box center [908, 237] width 136 height 30
drag, startPoint x: 923, startPoint y: 230, endPoint x: 830, endPoint y: 233, distance: 93.2
click at [830, 233] on div "18 stitches in 10.16 cm" at bounding box center [823, 237] width 380 height 30
type input "1"
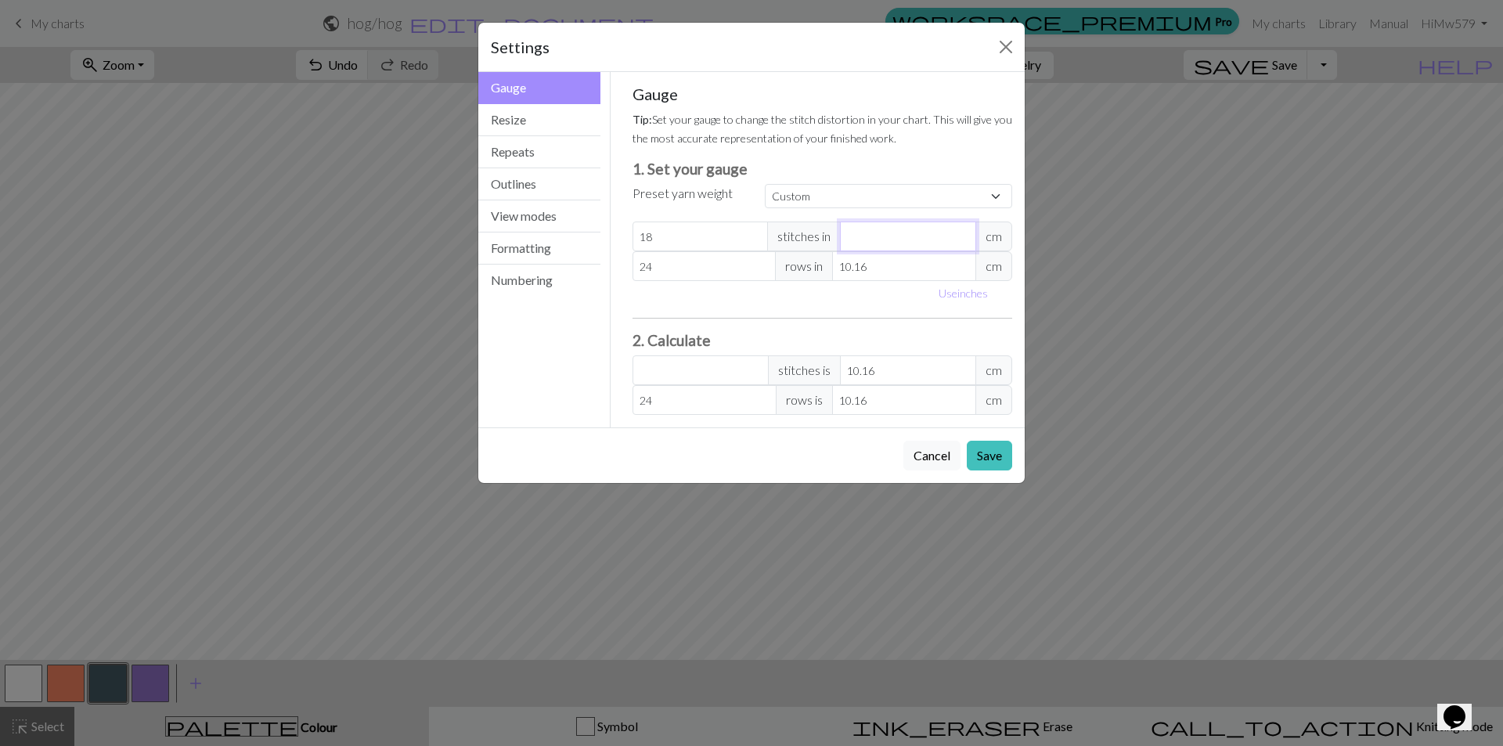
type input "182.88"
type input "10"
type input "18.29"
type input "10"
drag, startPoint x: 885, startPoint y: 258, endPoint x: 802, endPoint y: 235, distance: 86.2
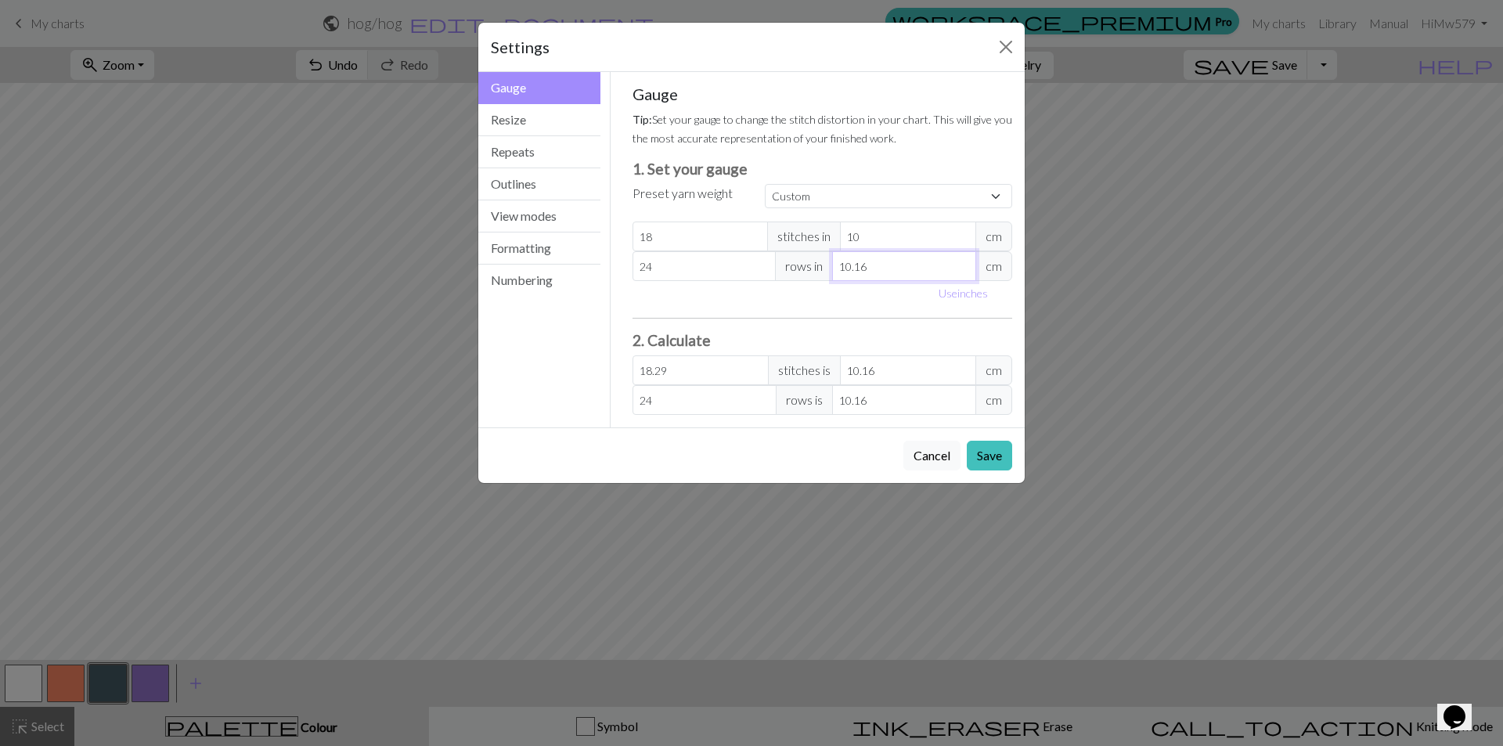
click at [806, 238] on div "Gauge Tip: Set your gauge to change the stitch distortion in your chart. This w…" at bounding box center [823, 250] width 380 height 330
type input "1"
type input "243.84"
type input "10"
type input "24.38"
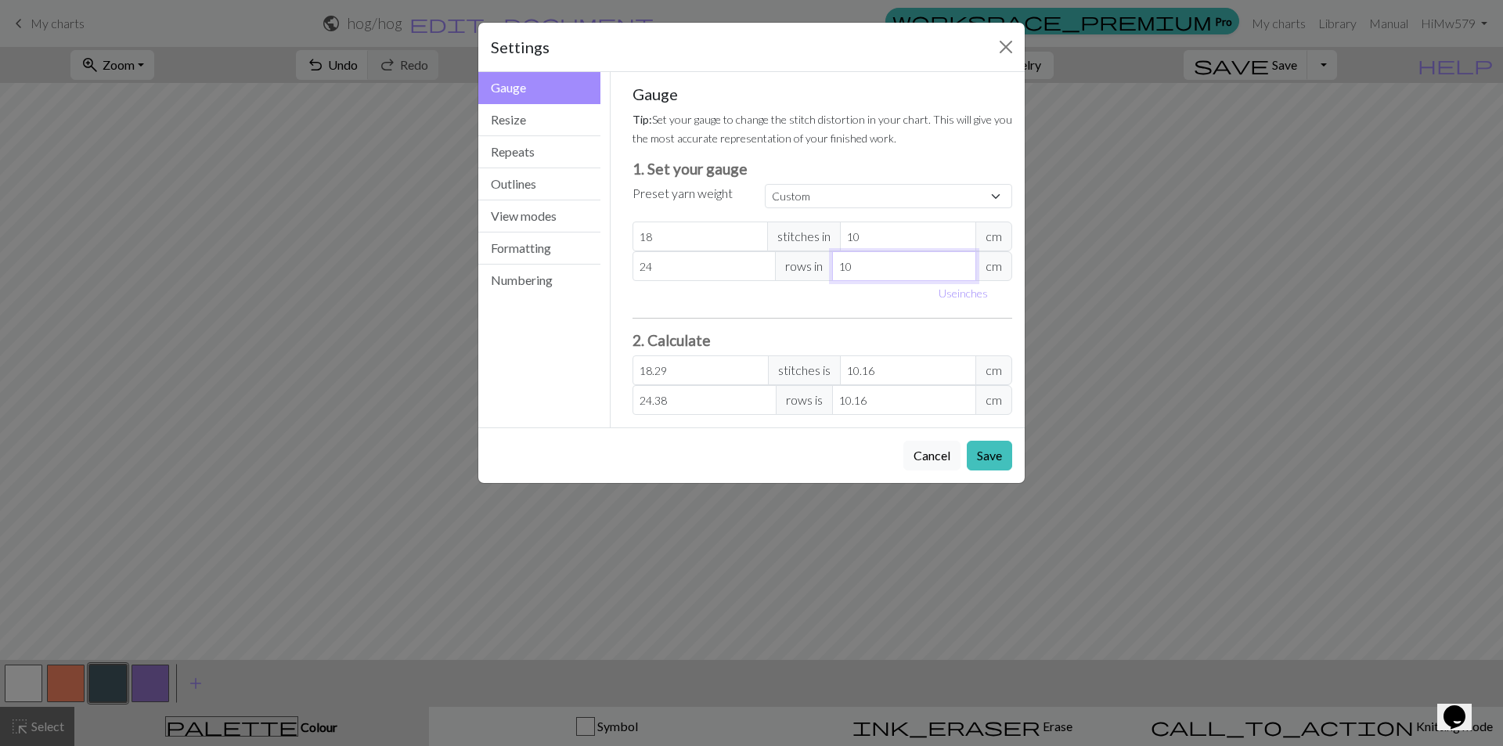
type input "10"
drag, startPoint x: 707, startPoint y: 233, endPoint x: 613, endPoint y: 254, distance: 96.1
click at [613, 254] on div "Gauge Tip: Set your gauge to change the stitch distortion in your chart. This w…" at bounding box center [823, 249] width 424 height 355
type input "0"
type input "1"
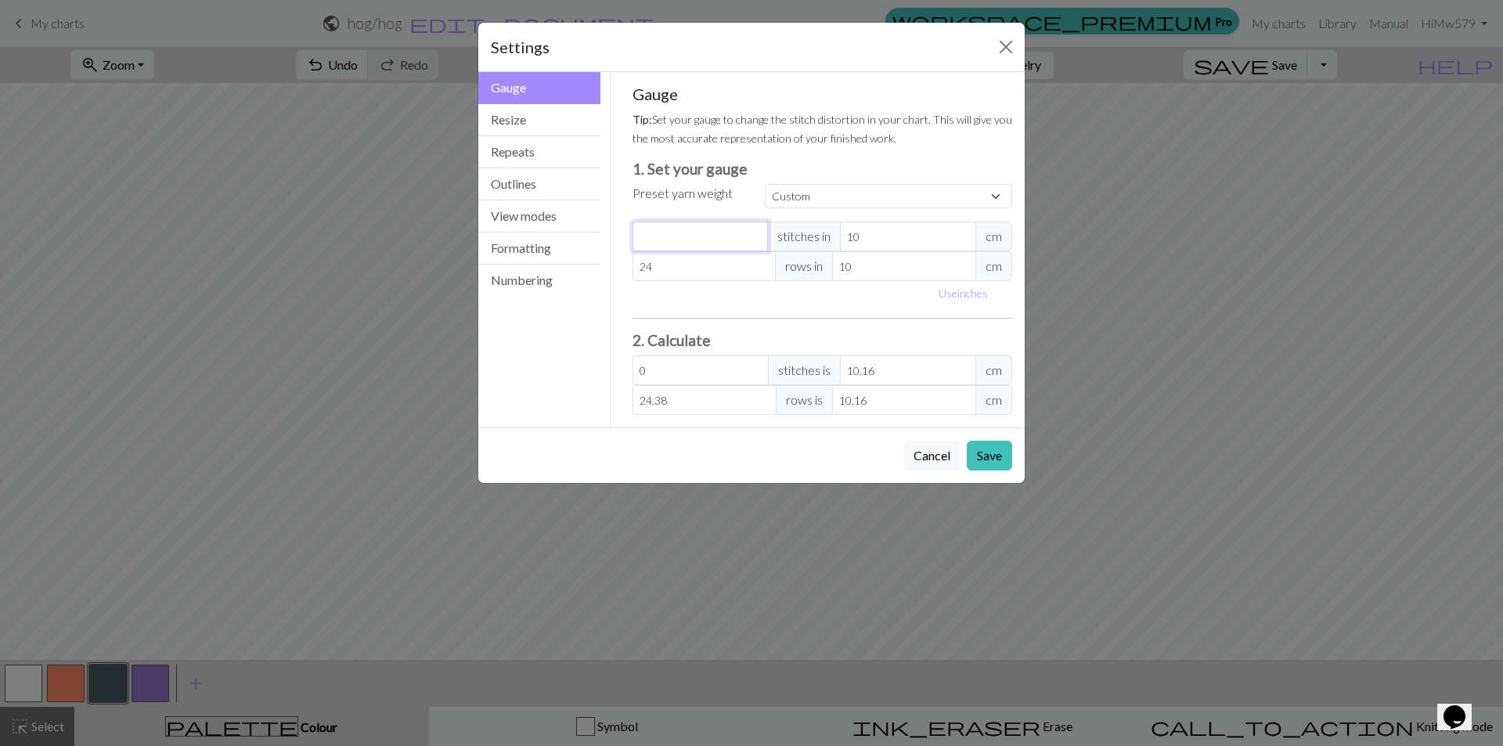
type input "1.02"
type input "16"
type input "16.26"
type input "16"
drag, startPoint x: 668, startPoint y: 271, endPoint x: 647, endPoint y: 259, distance: 24.2
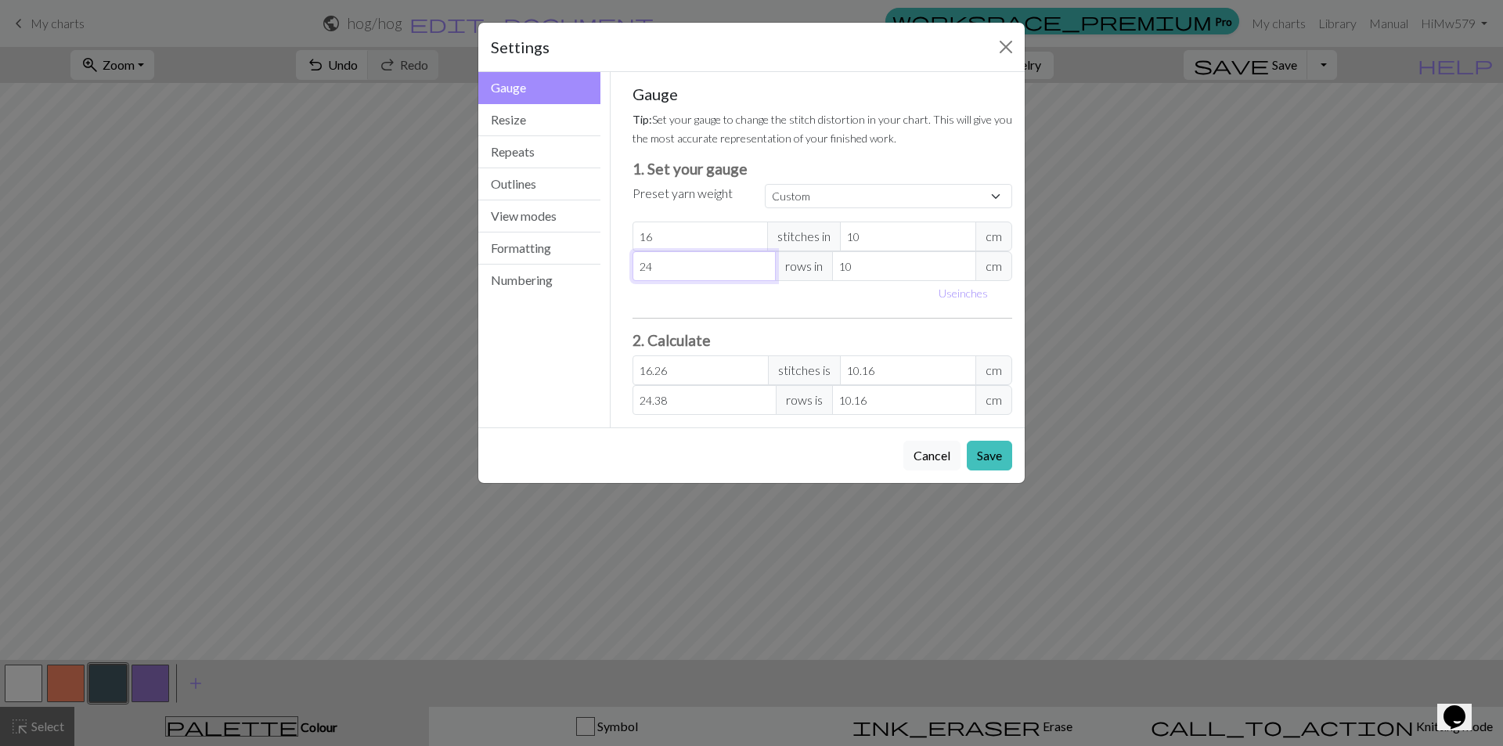
click at [647, 259] on input "24" at bounding box center [705, 266] width 144 height 30
type input "20"
type input "20.32"
type input "20"
click at [914, 196] on select "Custom Square Lace Light Fingering Fingering Sport Double knit Worsted Aran Bul…" at bounding box center [888, 196] width 247 height 24
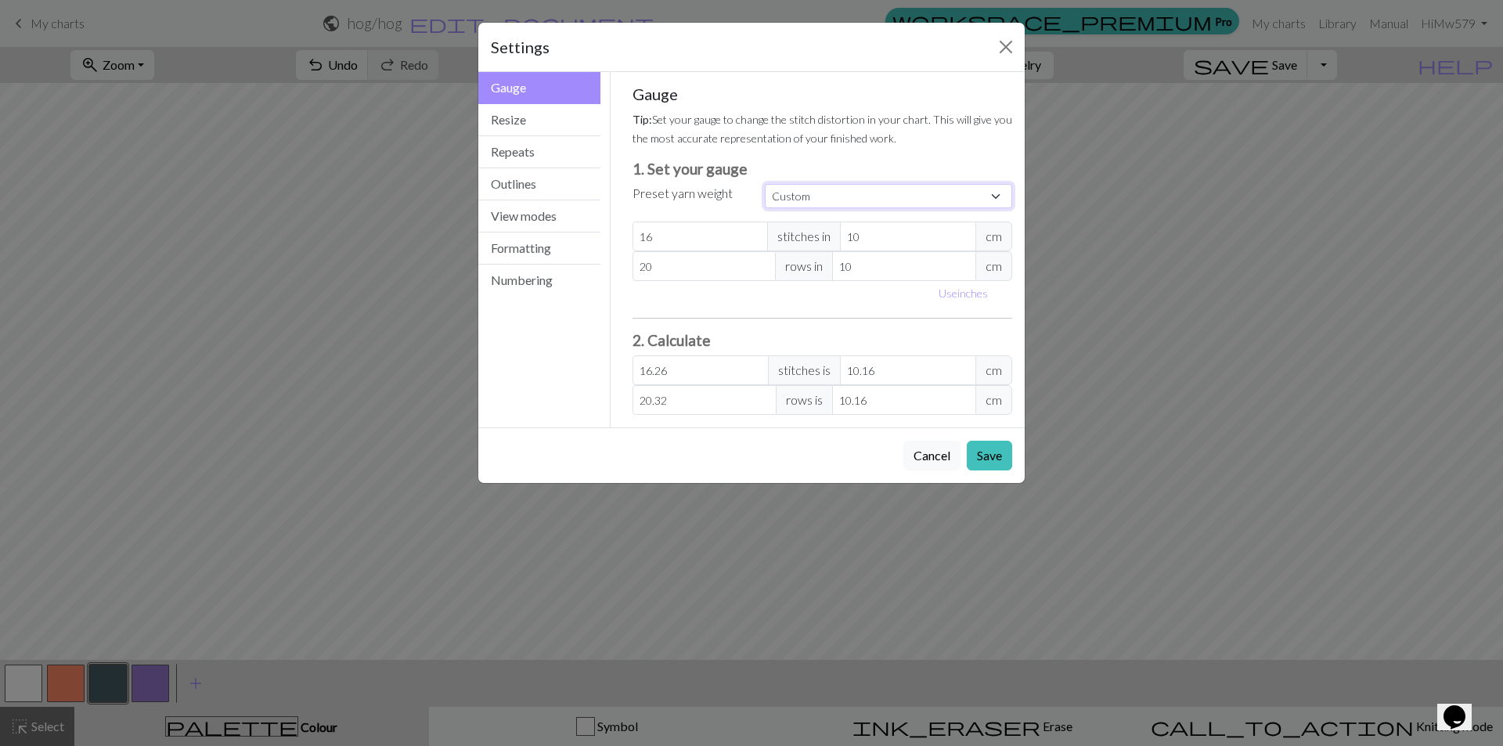
click at [914, 196] on select "Custom Square Lace Light Fingering Fingering Sport Double knit Worsted Aran Bul…" at bounding box center [888, 196] width 247 height 24
click at [728, 371] on input "16.26" at bounding box center [701, 370] width 136 height 30
drag, startPoint x: 910, startPoint y: 370, endPoint x: 797, endPoint y: 362, distance: 113.0
click at [797, 362] on div "16.26 stitches is 10.16 cm" at bounding box center [823, 370] width 380 height 30
click at [565, 109] on button "Resize" at bounding box center [539, 120] width 122 height 32
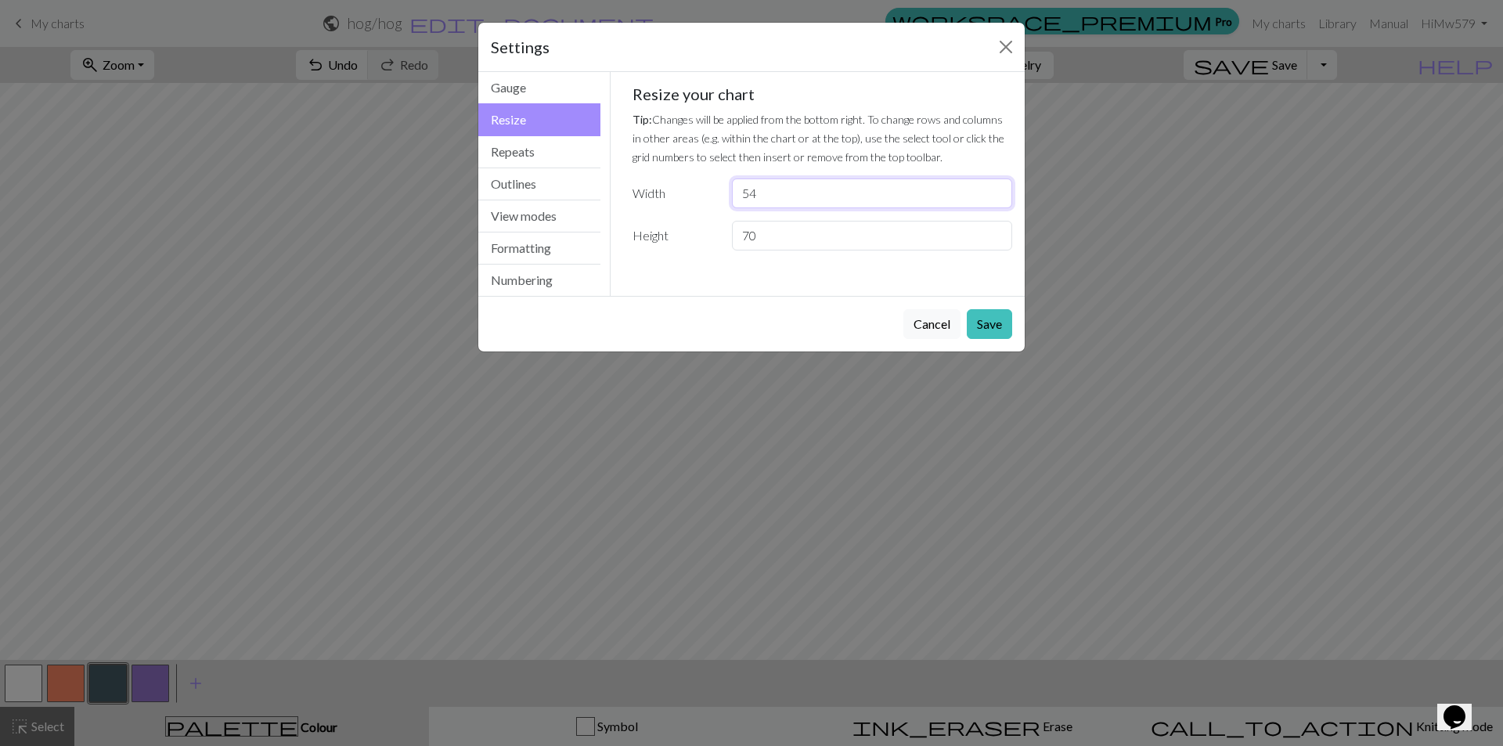
click at [832, 196] on input "54" at bounding box center [872, 193] width 280 height 30
click at [795, 211] on div "Resize your chart Tip: Changes will be applied from the bottom right. To change…" at bounding box center [823, 168] width 380 height 166
click at [785, 200] on input "54" at bounding box center [872, 193] width 280 height 30
click at [561, 145] on button "Repeats" at bounding box center [539, 152] width 122 height 32
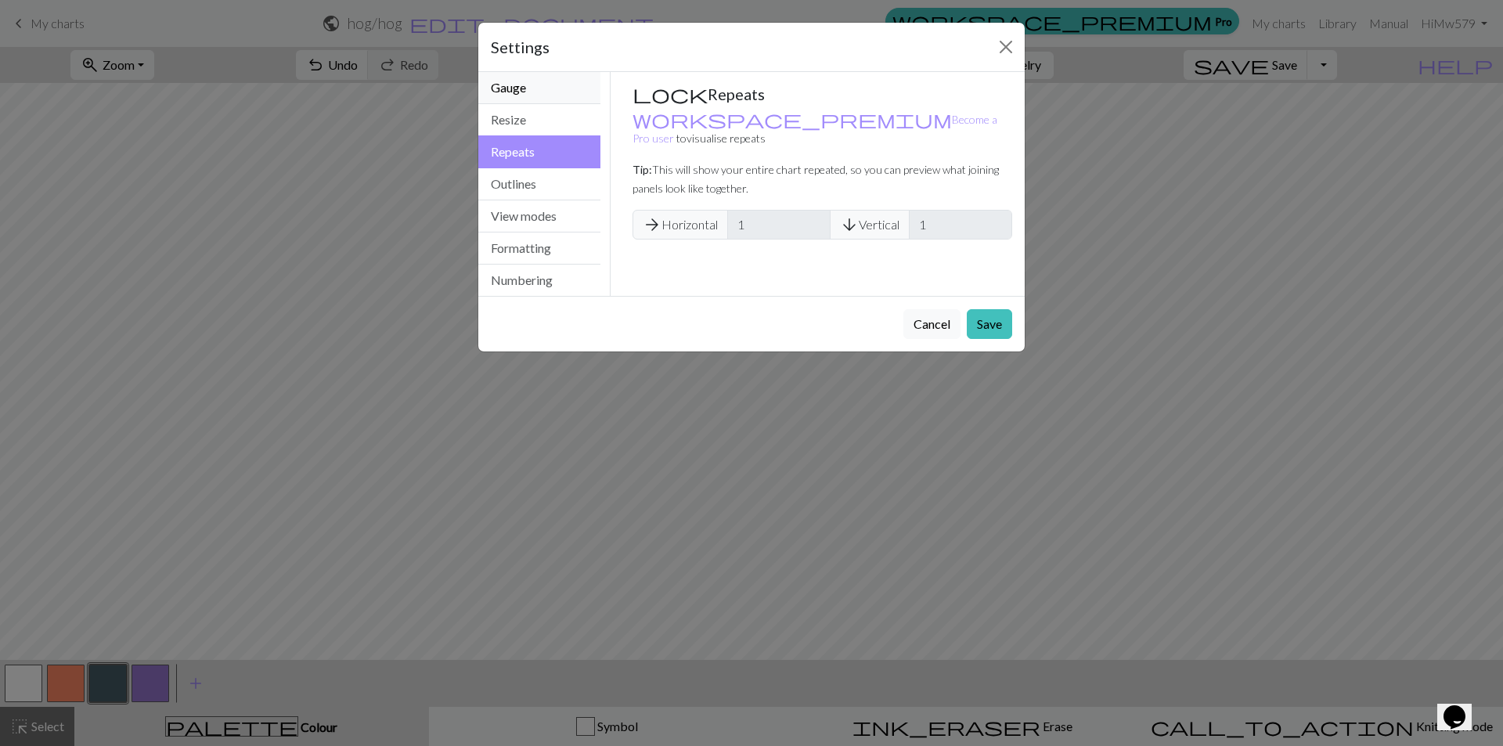
click at [552, 99] on button "Gauge" at bounding box center [539, 88] width 122 height 32
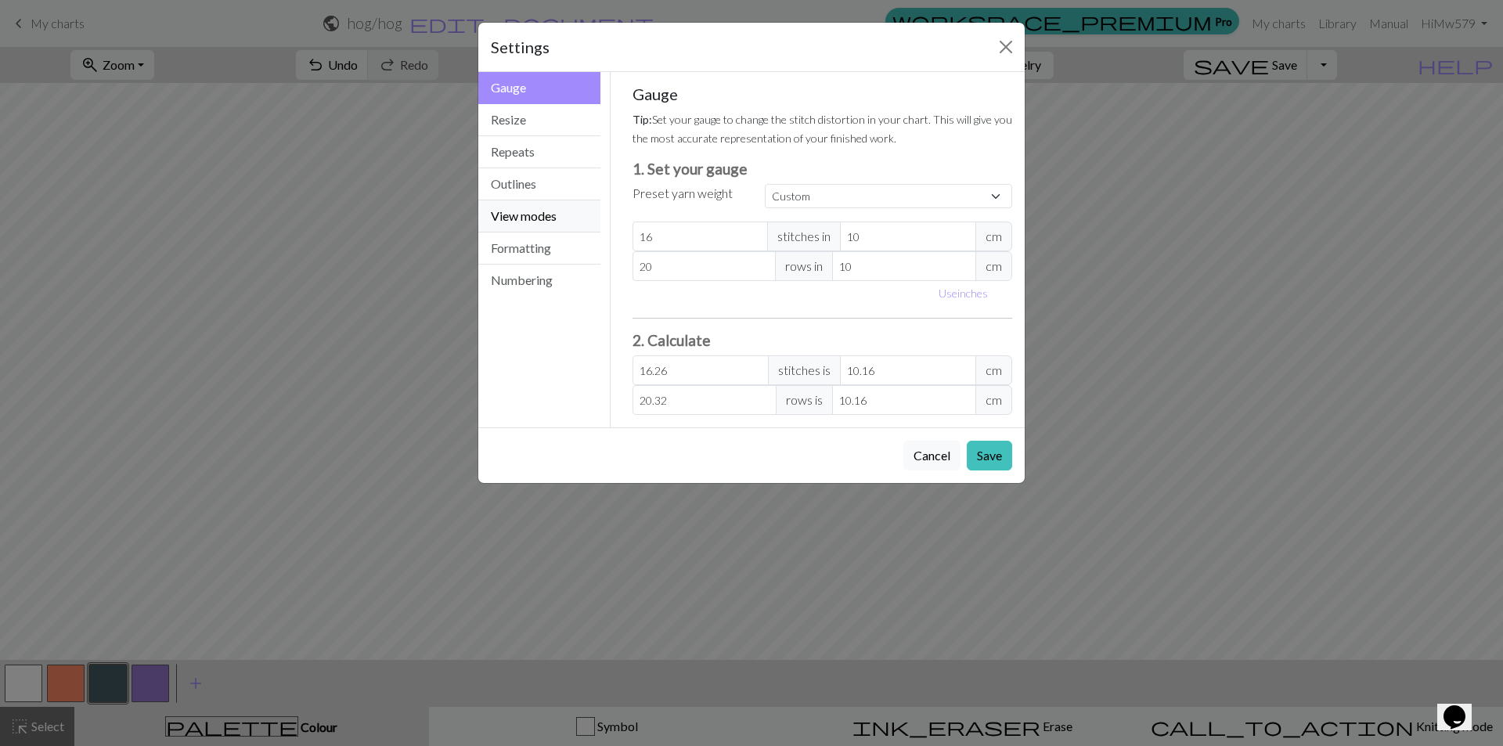
click at [544, 215] on button "View modes" at bounding box center [539, 216] width 122 height 32
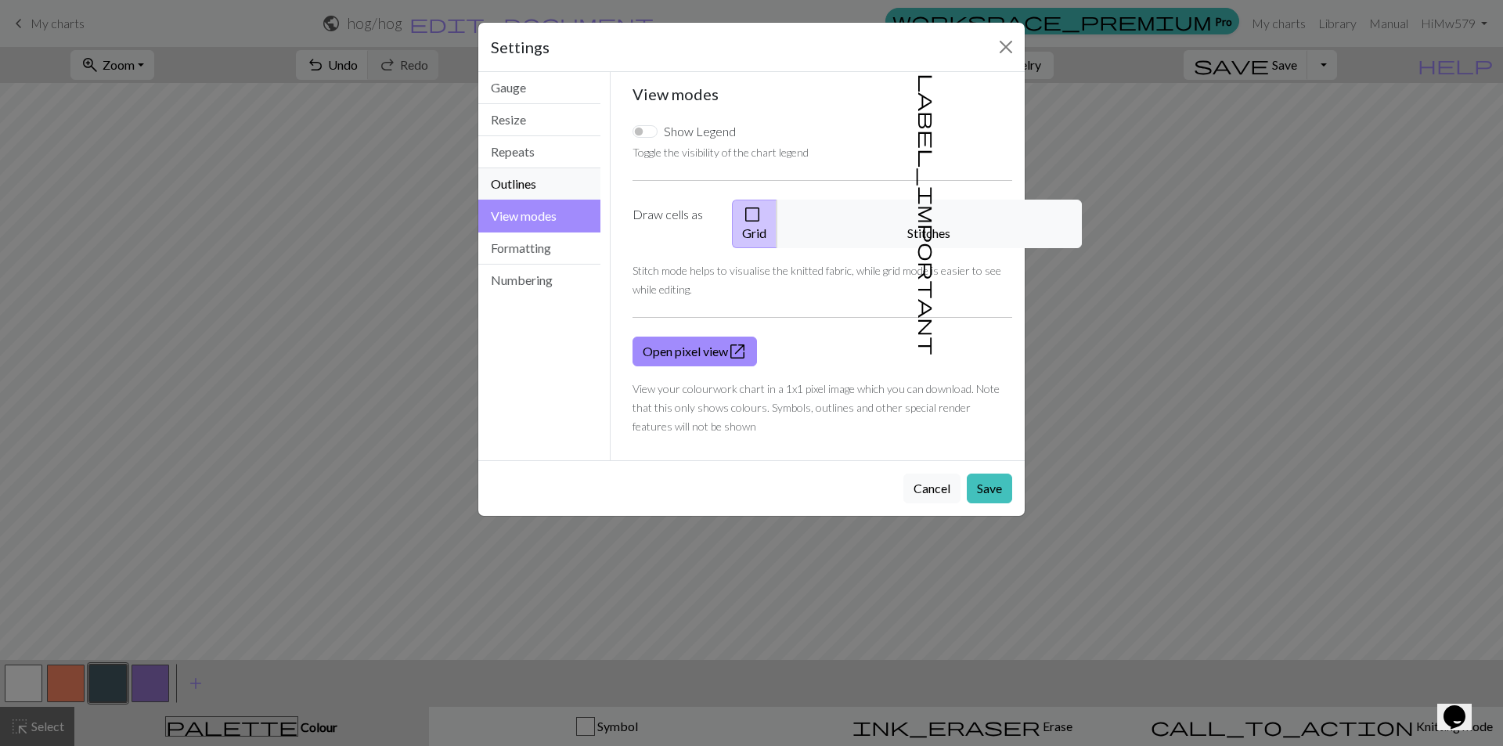
click at [557, 183] on button "Outlines" at bounding box center [539, 184] width 122 height 32
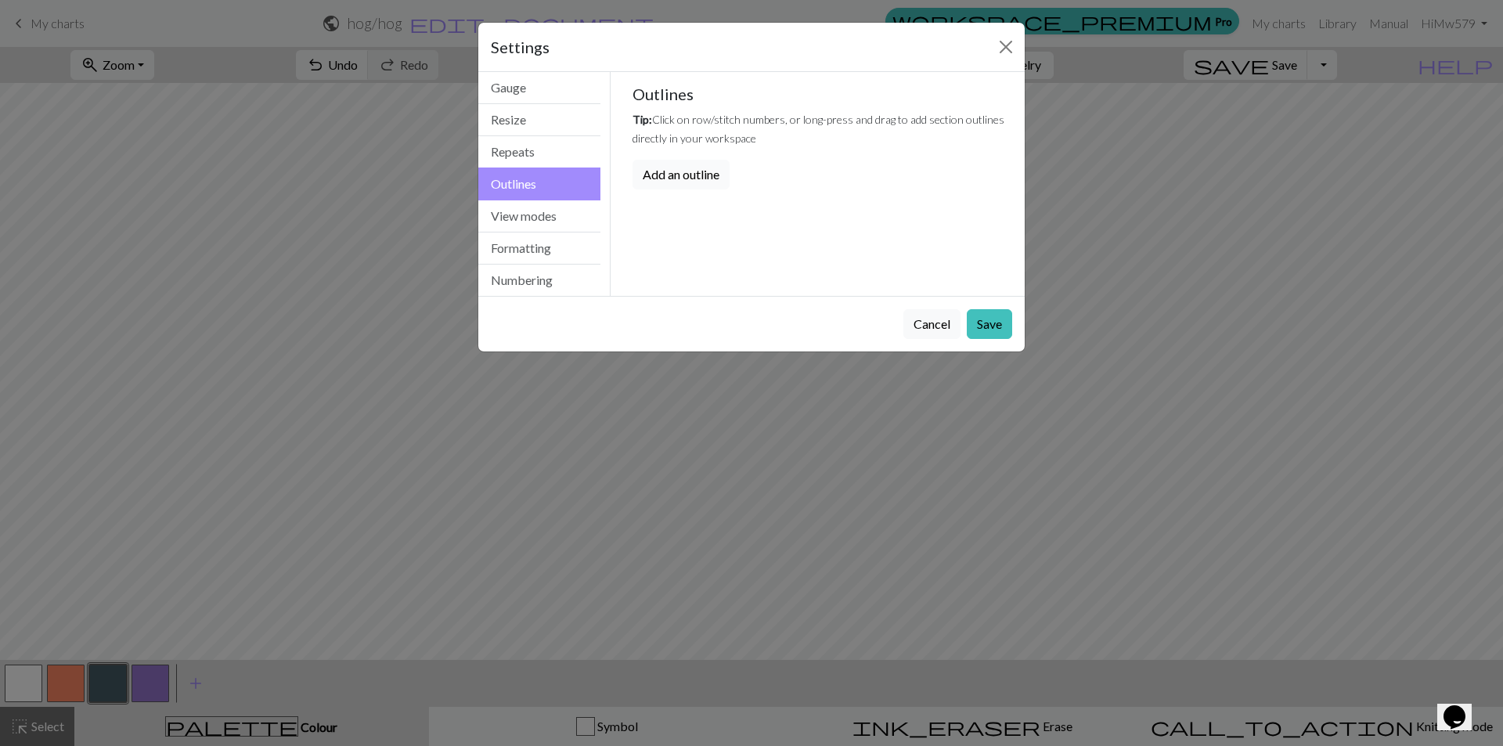
click at [675, 171] on button "Add an outline" at bounding box center [681, 175] width 97 height 30
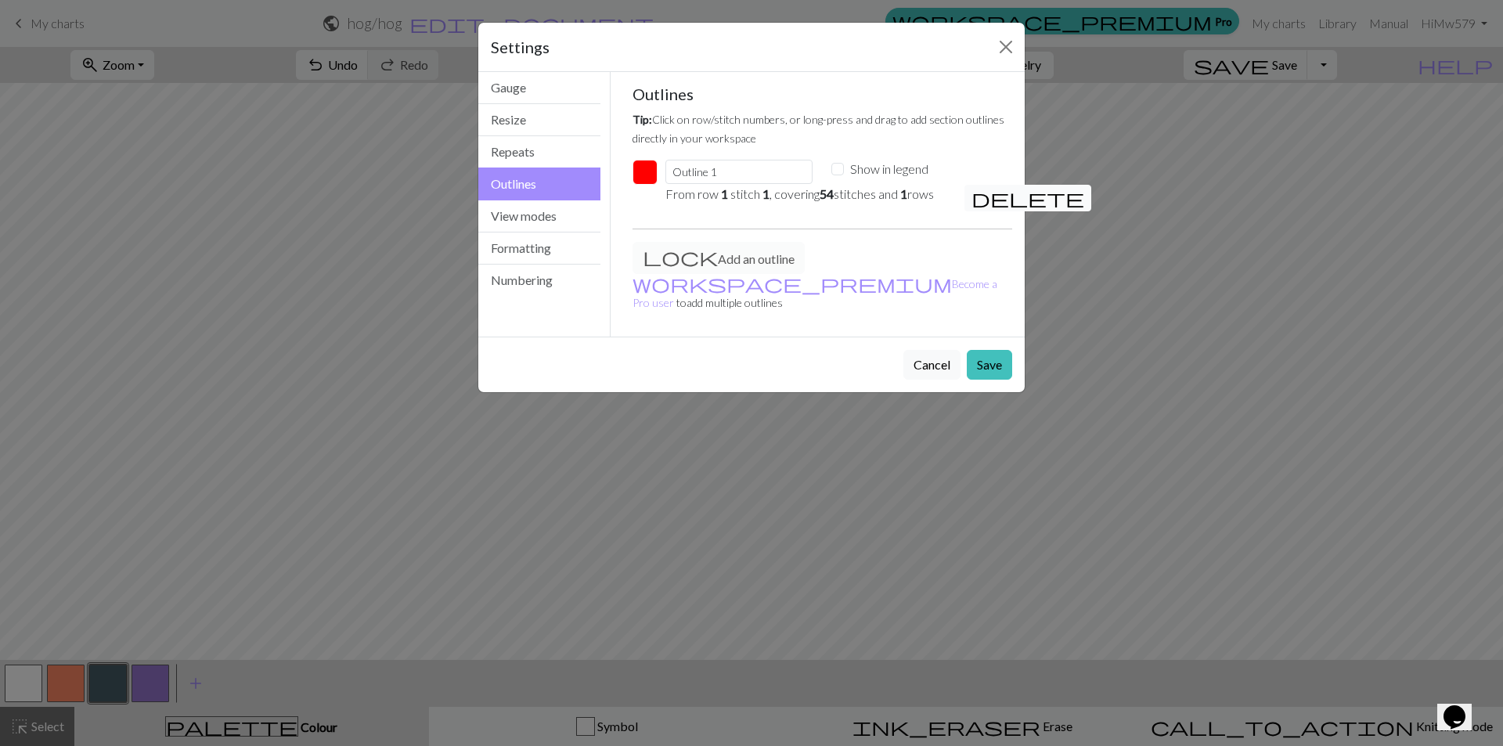
click at [975, 200] on span "delete" at bounding box center [1028, 198] width 113 height 22
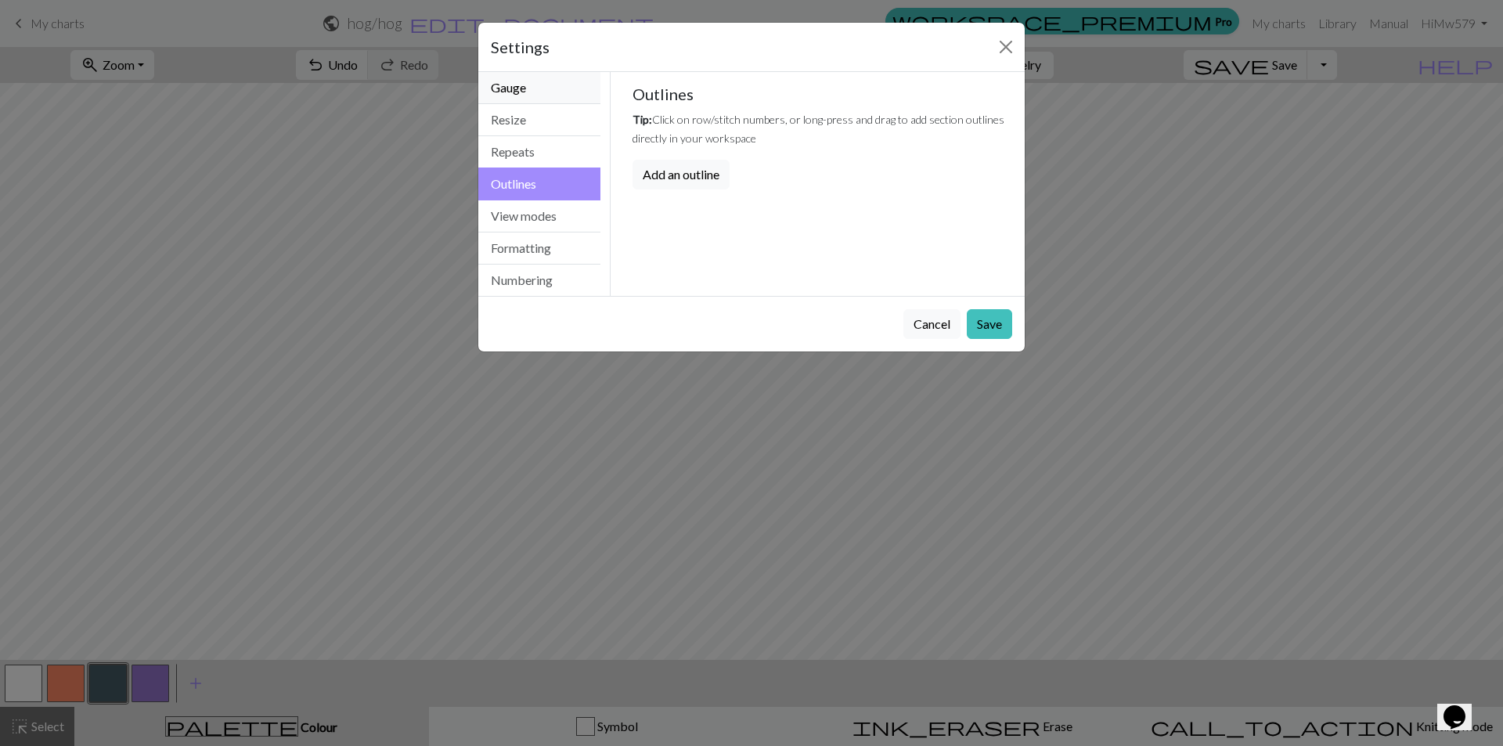
click at [511, 80] on button "Gauge" at bounding box center [539, 88] width 122 height 32
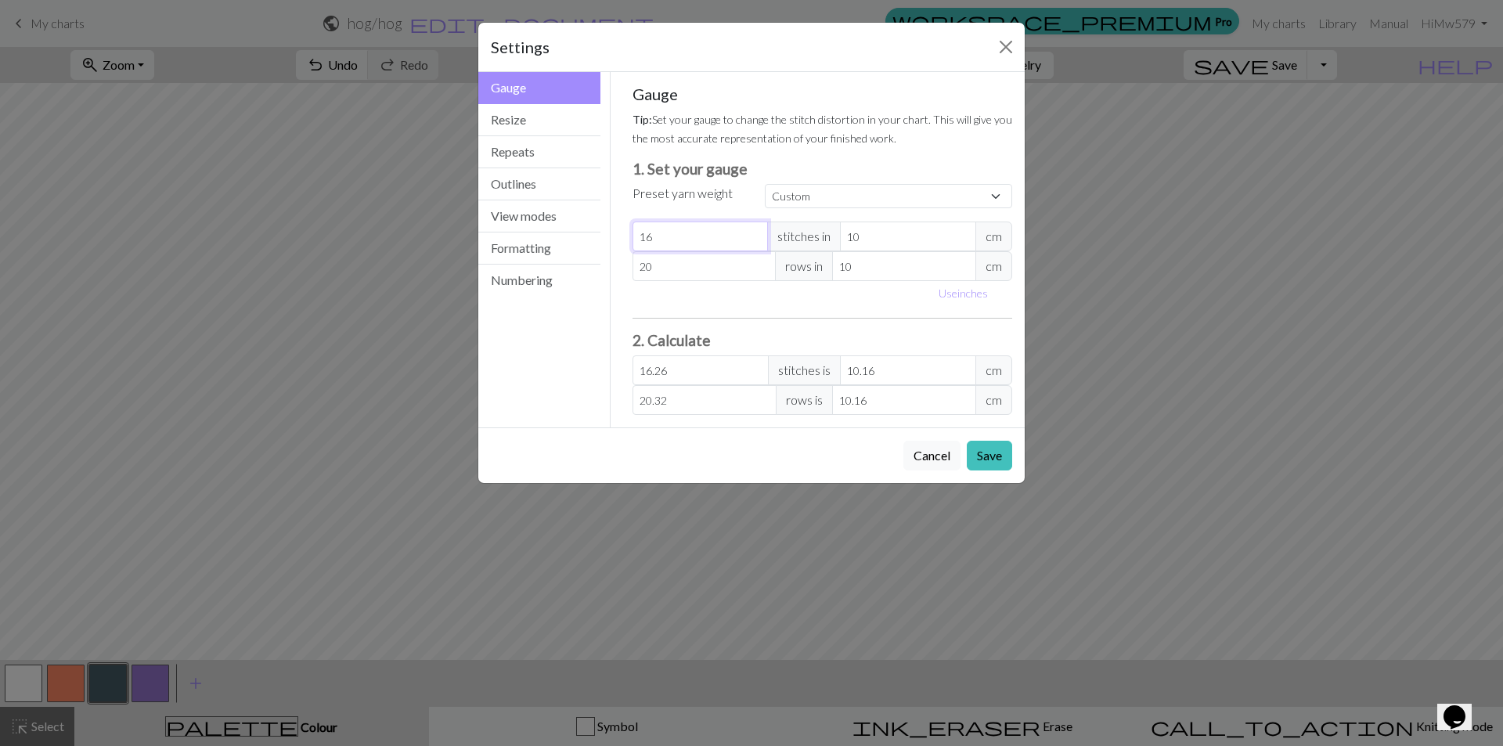
click at [700, 231] on input "16" at bounding box center [701, 237] width 136 height 30
type input "17"
type input "17.27"
type input "17"
click at [759, 229] on input "17" at bounding box center [701, 237] width 136 height 30
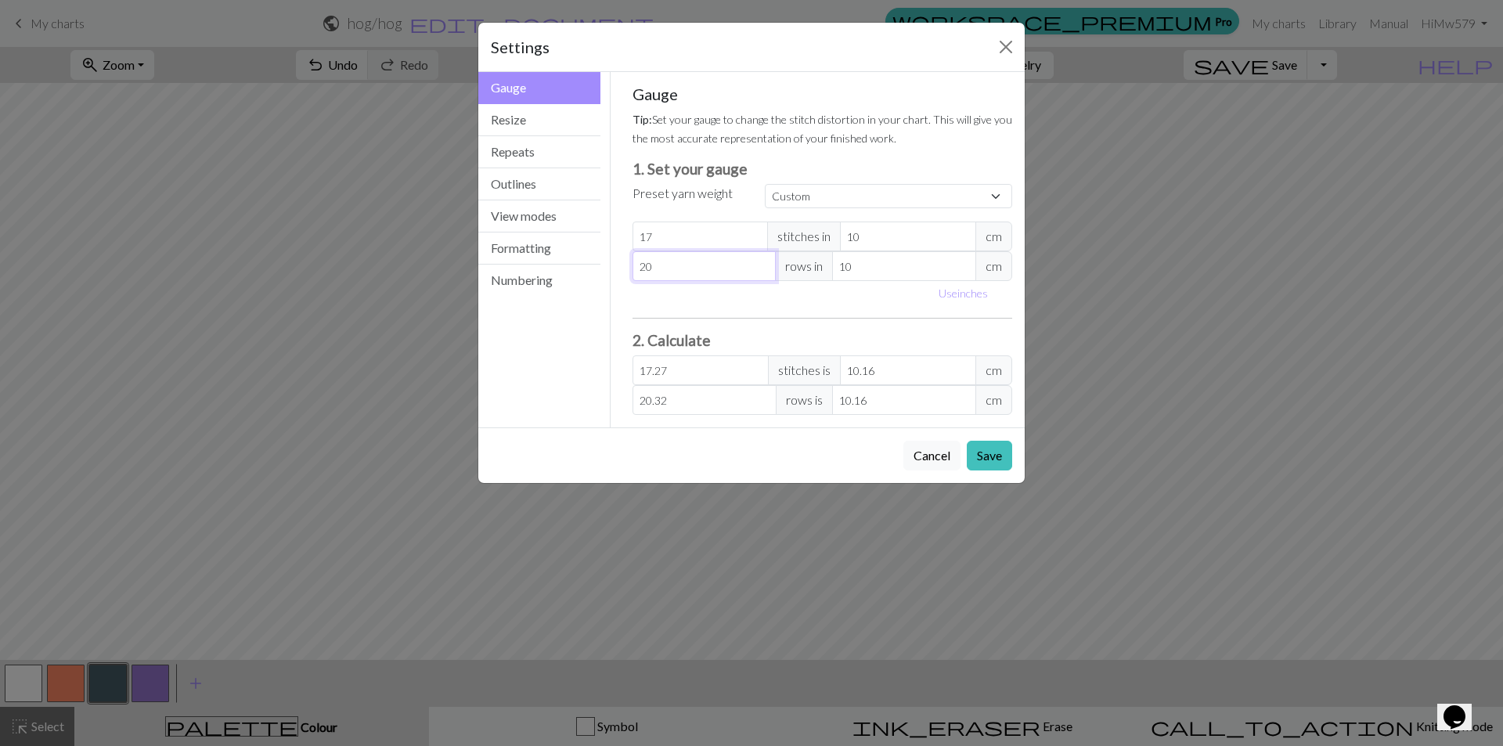
type input "19"
type input "19.3"
click at [759, 266] on input "19" at bounding box center [705, 266] width 144 height 30
type input "20"
type input "20.32"
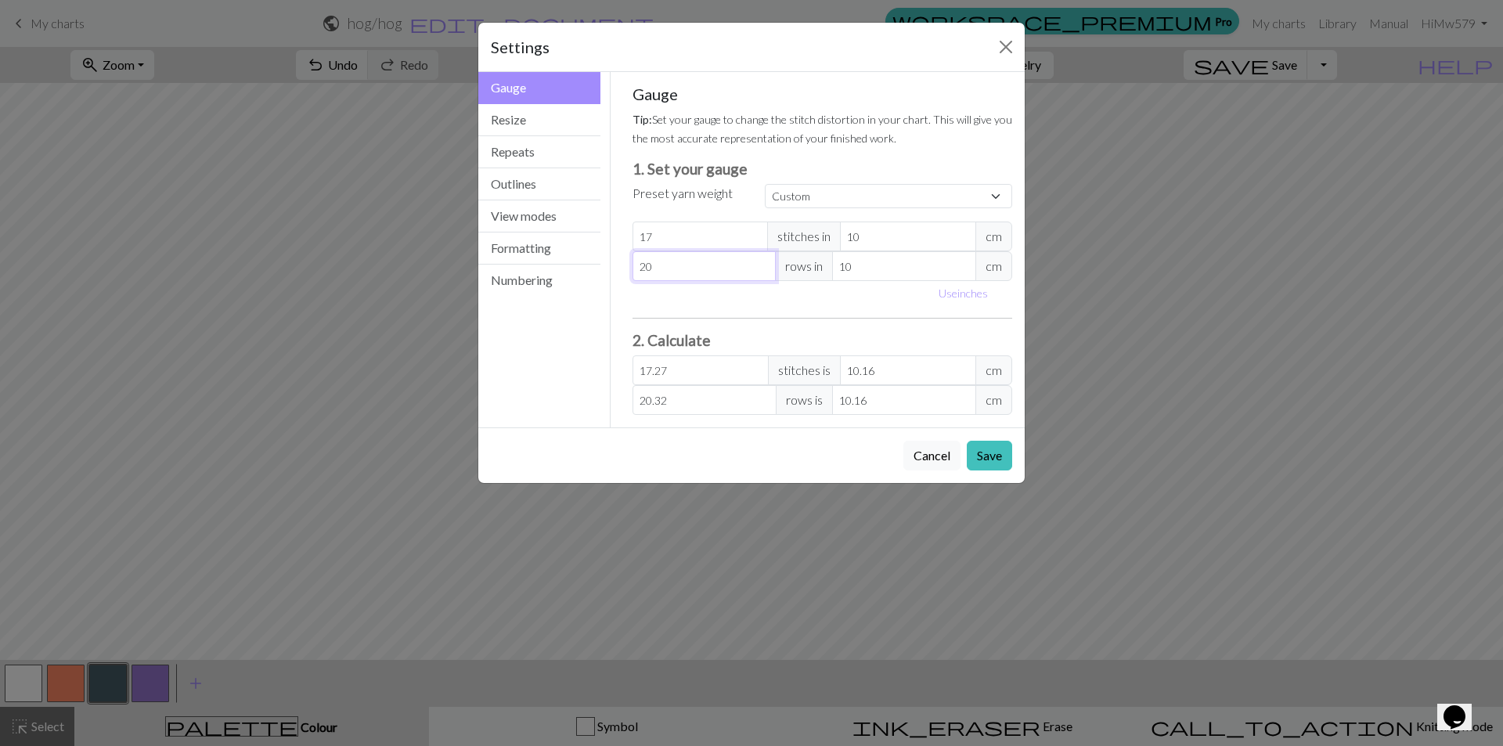
click at [760, 265] on input "20" at bounding box center [705, 266] width 144 height 30
type input "21"
type input "21.34"
click at [762, 263] on input "21" at bounding box center [705, 266] width 144 height 30
type input "22"
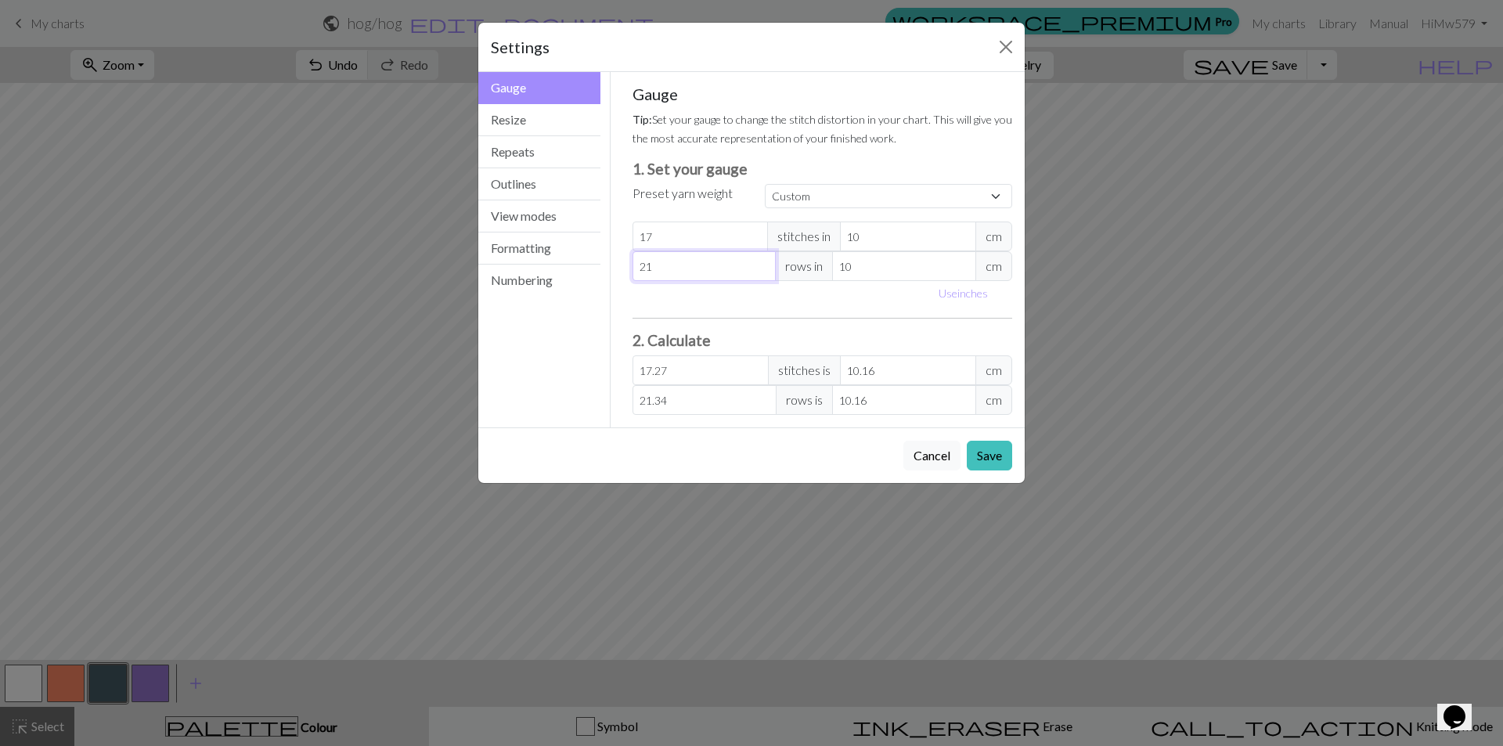
type input "22.35"
type input "22"
click at [762, 263] on input "22" at bounding box center [705, 266] width 144 height 30
drag, startPoint x: 720, startPoint y: 379, endPoint x: 708, endPoint y: 361, distance: 21.9
click at [708, 361] on input "17.27" at bounding box center [701, 370] width 136 height 30
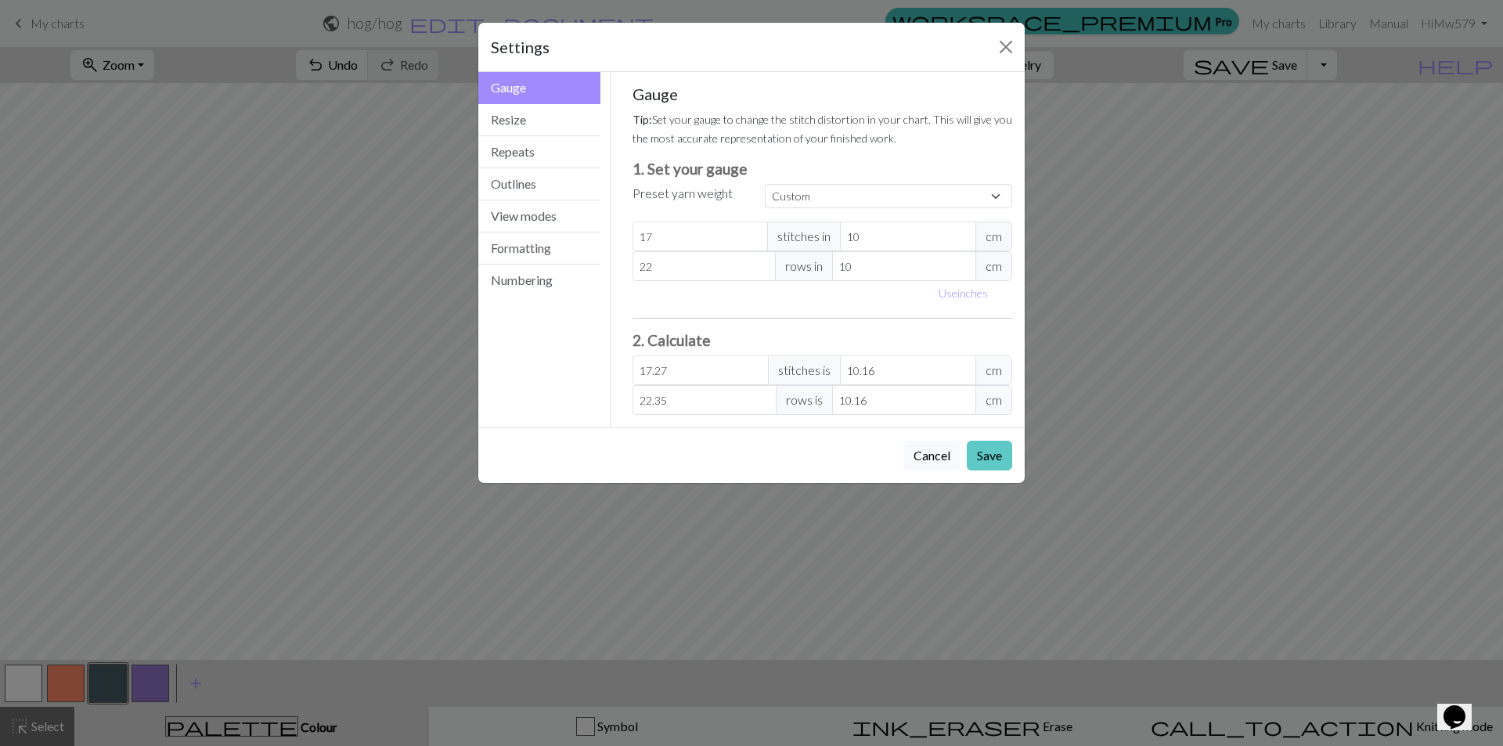
click at [986, 453] on button "Save" at bounding box center [989, 456] width 45 height 30
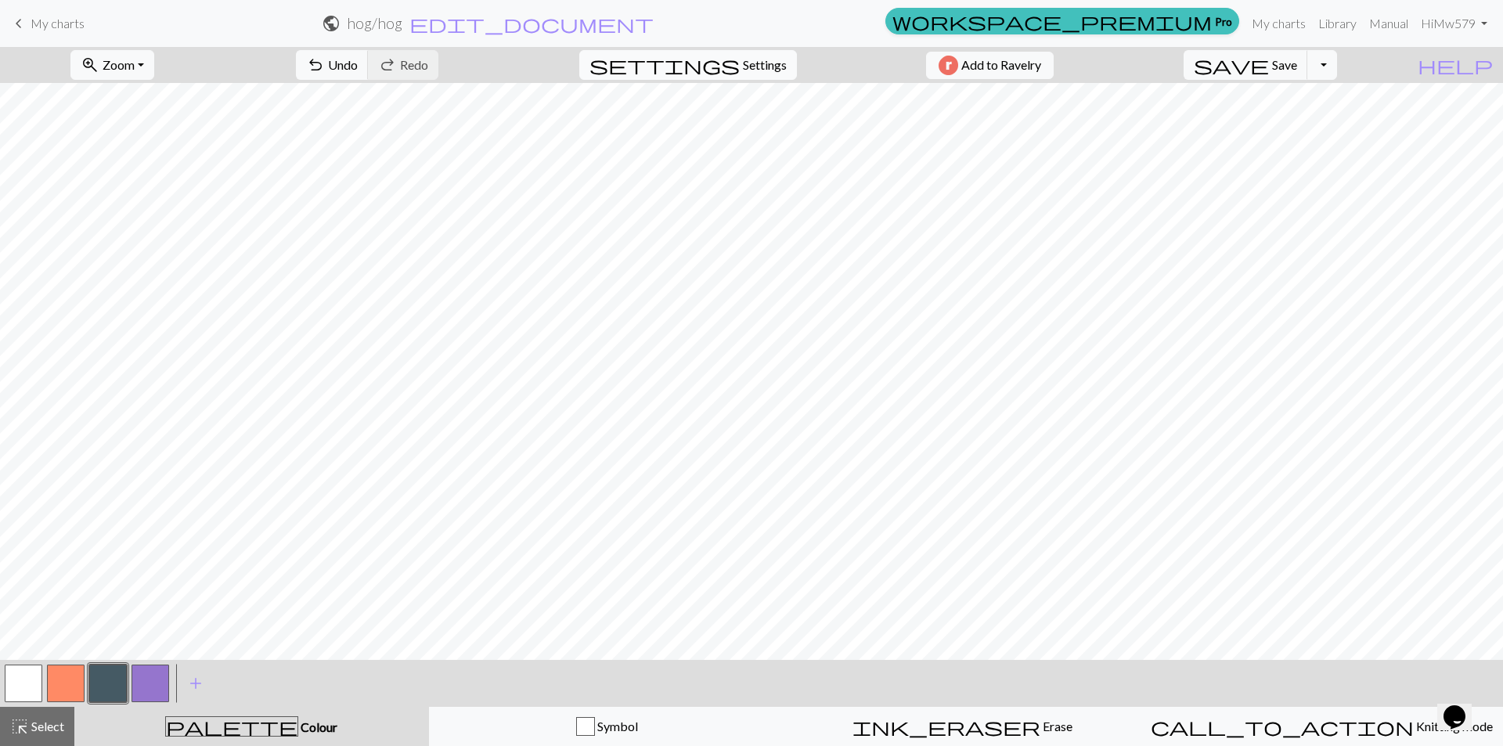
click at [762, 64] on span "Settings" at bounding box center [765, 65] width 44 height 19
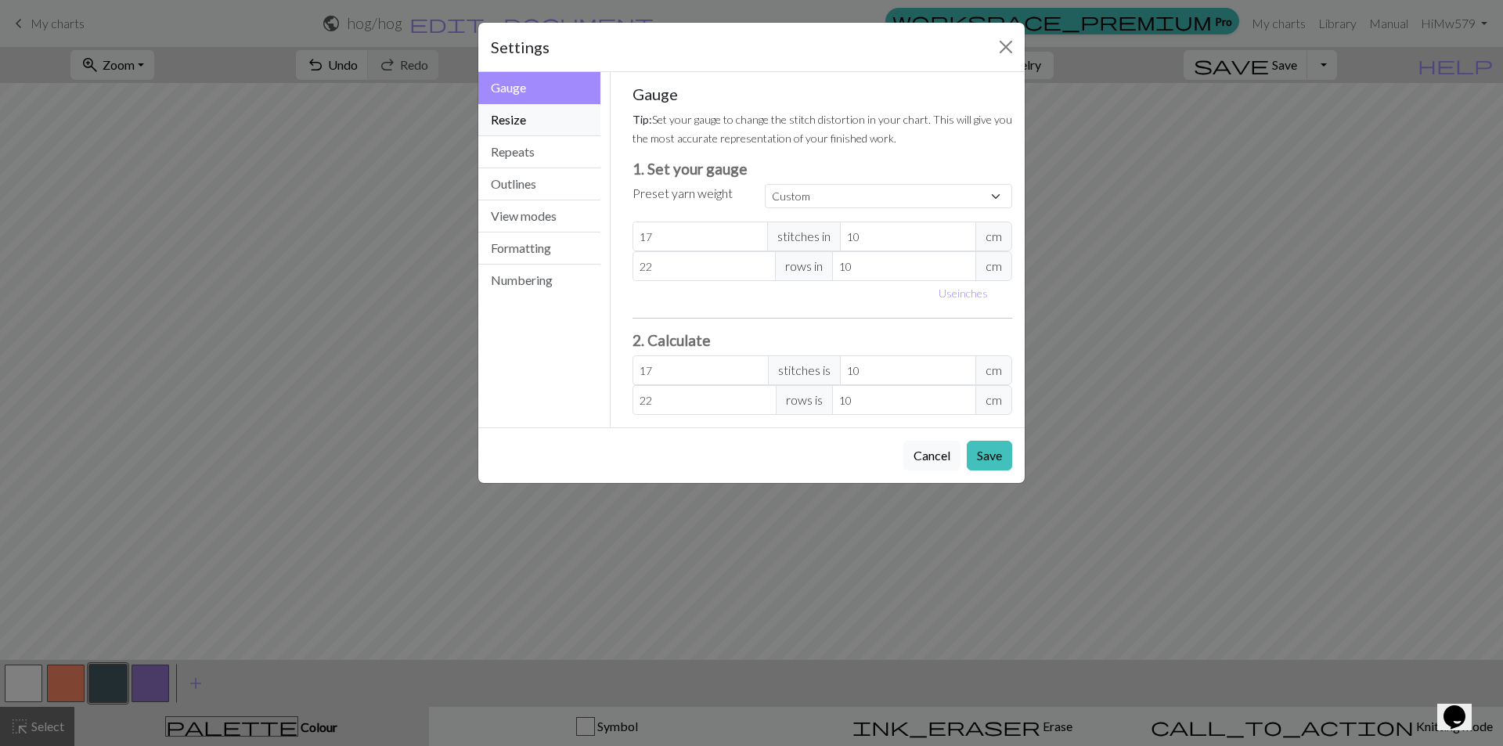
click at [550, 123] on button "Resize" at bounding box center [539, 120] width 122 height 32
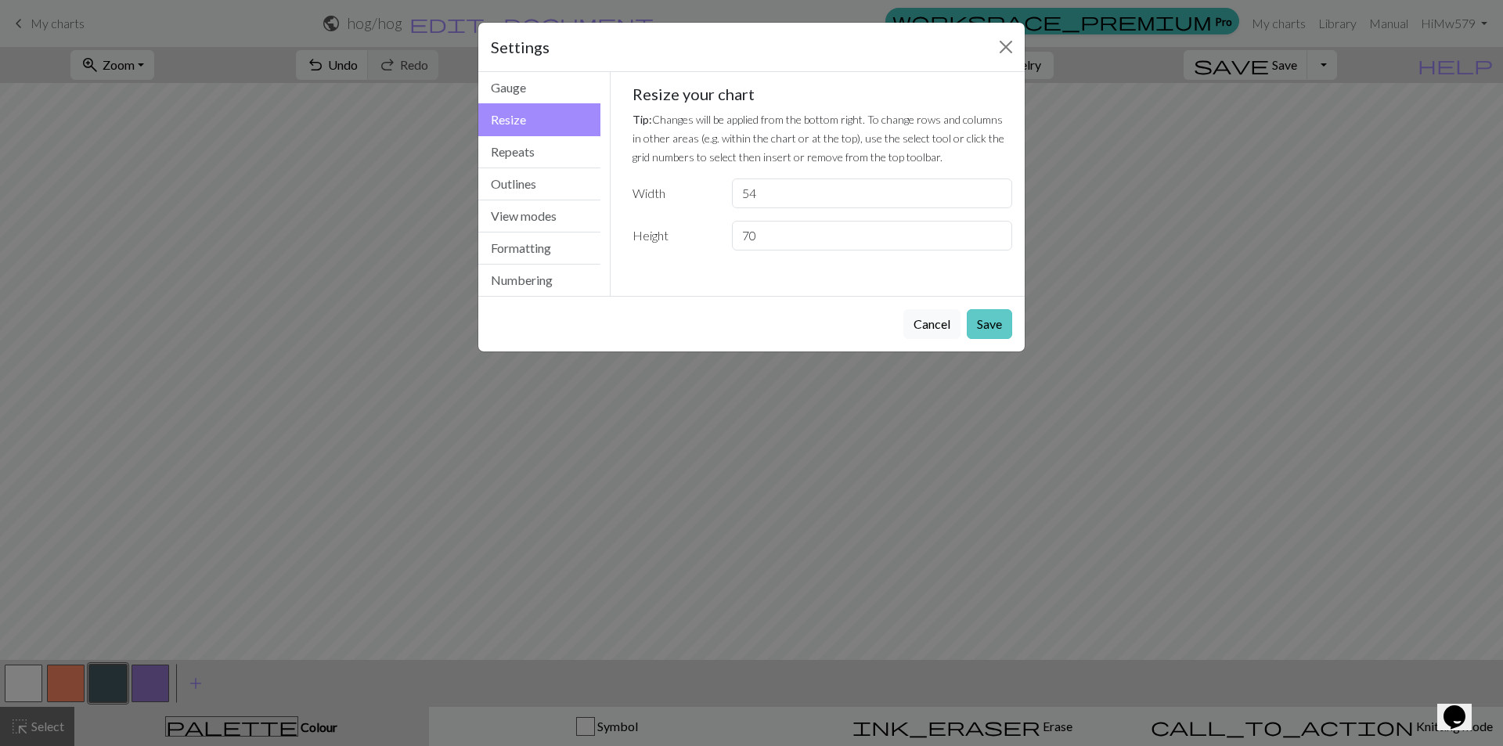
click at [986, 323] on button "Save" at bounding box center [989, 324] width 45 height 30
